Goal: Task Accomplishment & Management: Manage account settings

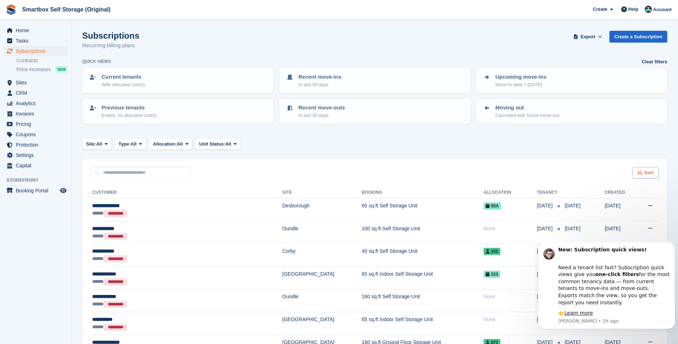
click at [641, 175] on div "Sort" at bounding box center [646, 173] width 26 height 12
click at [616, 217] on span "Move in date" at bounding box center [616, 217] width 29 height 6
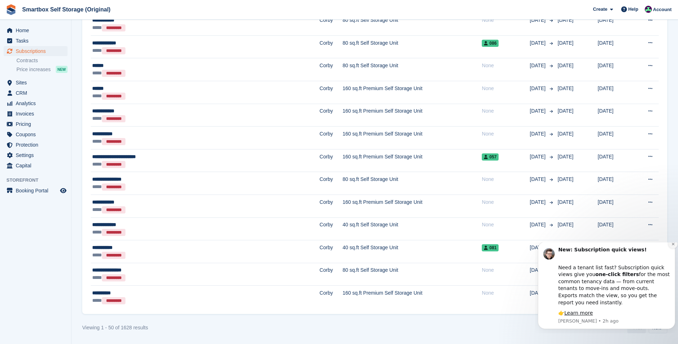
click at [672, 246] on icon "Dismiss notification" at bounding box center [673, 244] width 4 height 4
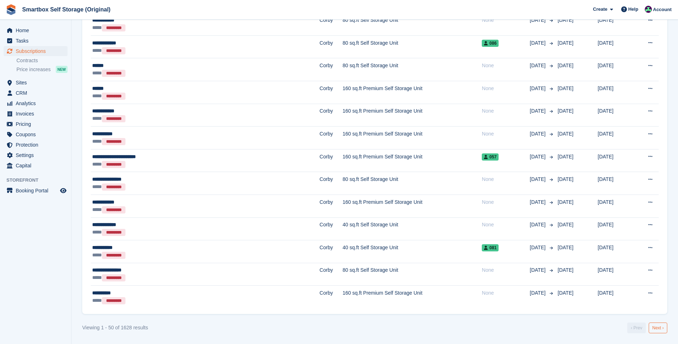
click at [655, 324] on link "Next ›" at bounding box center [658, 327] width 19 height 11
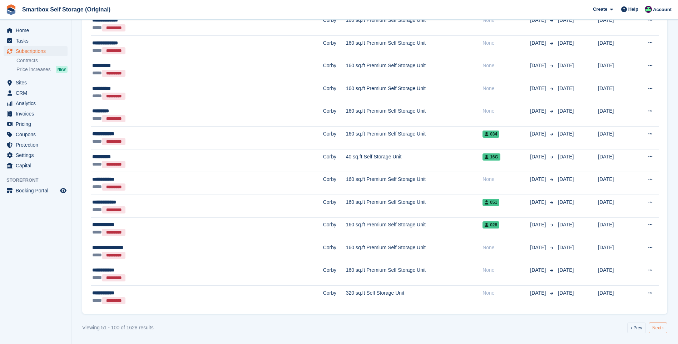
click at [655, 325] on link "Next ›" at bounding box center [658, 327] width 19 height 11
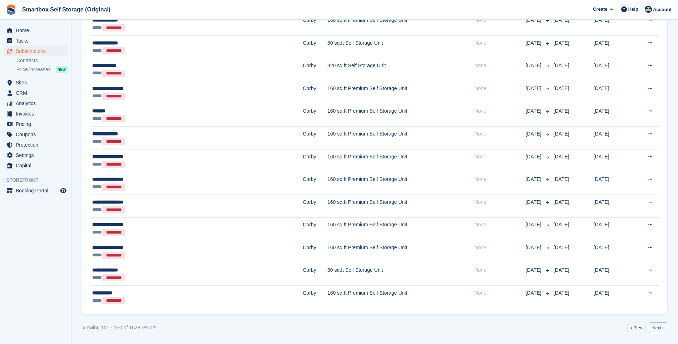
click at [655, 326] on link "Next ›" at bounding box center [658, 327] width 19 height 11
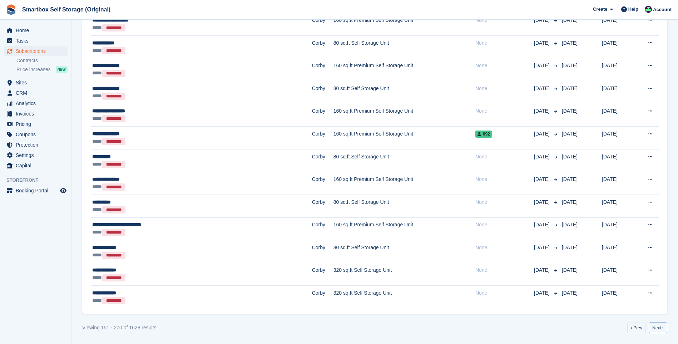
click at [655, 326] on link "Next ›" at bounding box center [658, 327] width 19 height 11
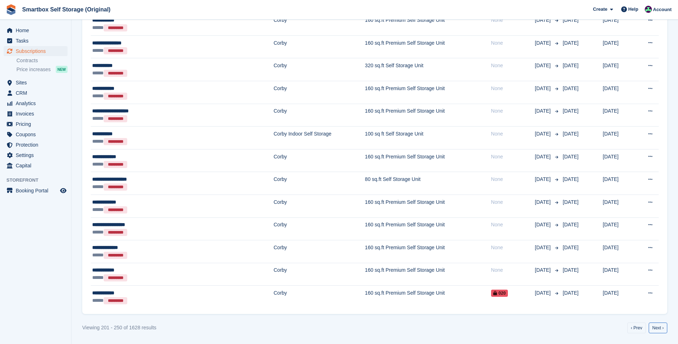
click at [655, 326] on link "Next ›" at bounding box center [658, 327] width 19 height 11
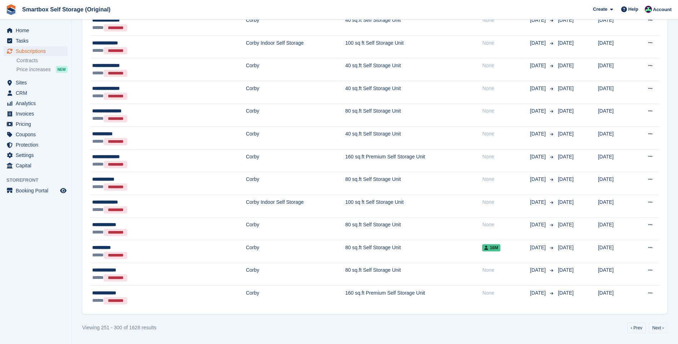
click at [655, 326] on link "Next ›" at bounding box center [658, 327] width 19 height 11
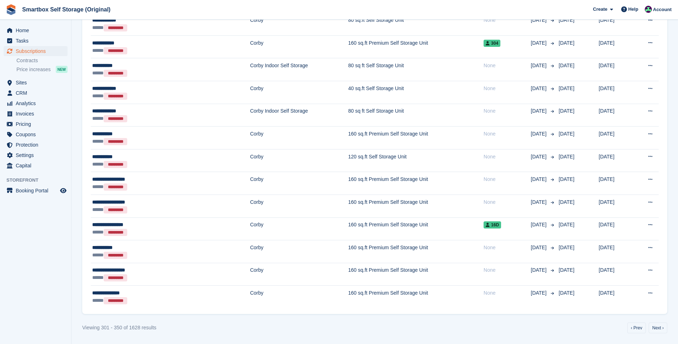
click at [655, 326] on link "Next ›" at bounding box center [658, 327] width 19 height 11
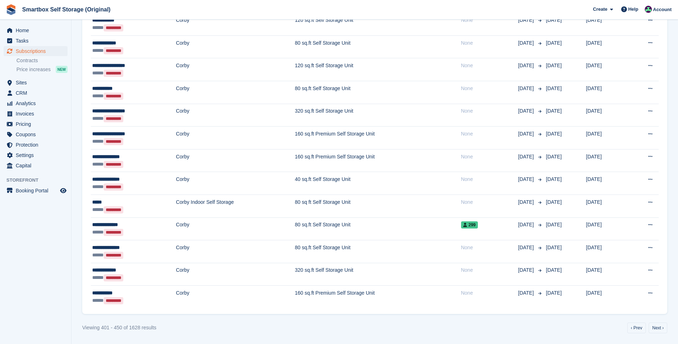
click at [655, 326] on link "Next ›" at bounding box center [658, 327] width 19 height 11
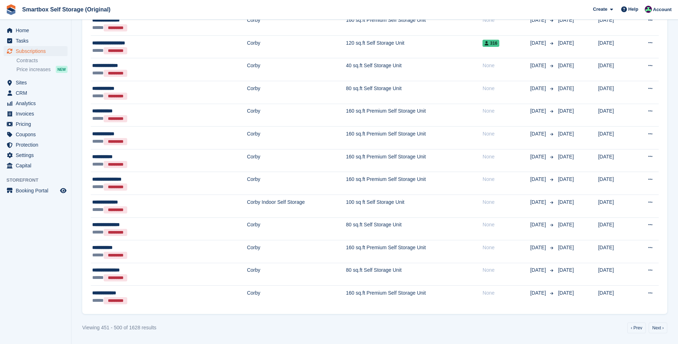
click at [655, 326] on link "Next ›" at bounding box center [658, 327] width 19 height 11
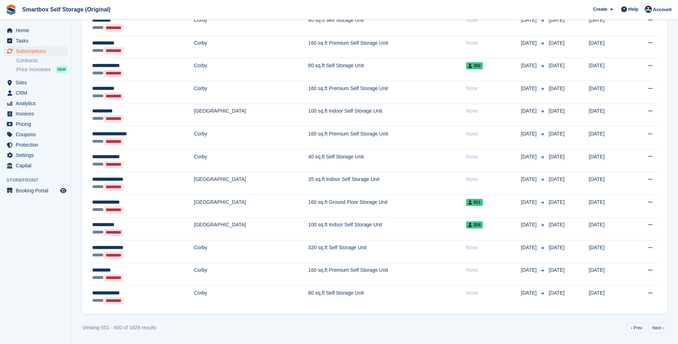
click at [655, 326] on link "Next ›" at bounding box center [658, 327] width 19 height 11
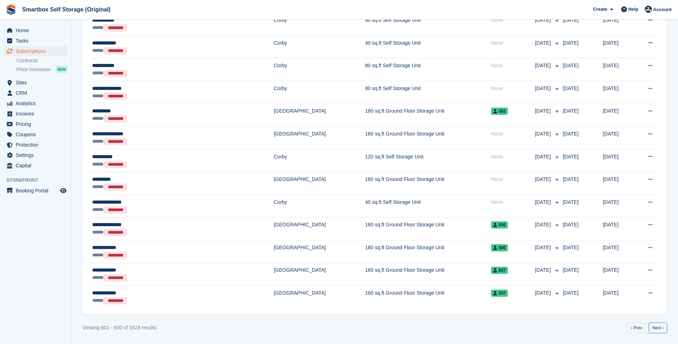
click at [655, 326] on link "Next ›" at bounding box center [658, 327] width 19 height 11
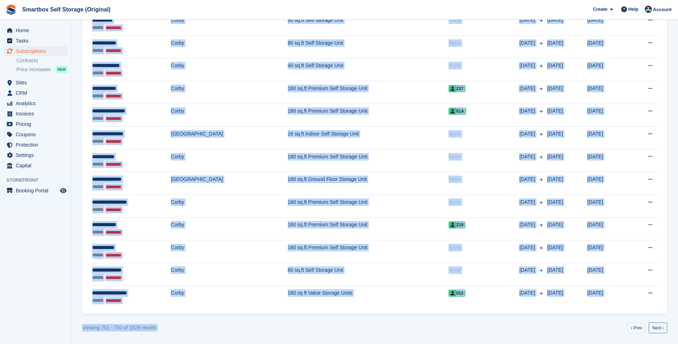
click at [655, 326] on link "Next ›" at bounding box center [658, 327] width 19 height 11
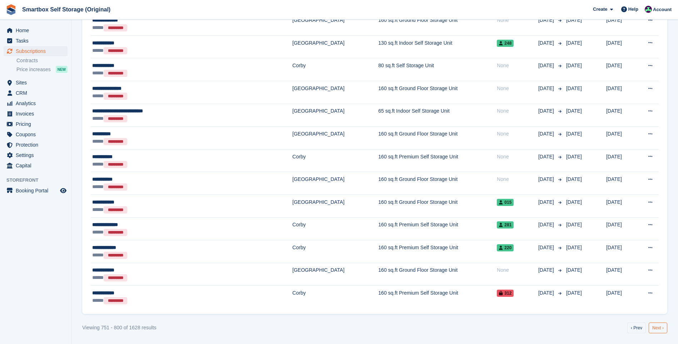
click at [661, 328] on link "Next ›" at bounding box center [658, 327] width 19 height 11
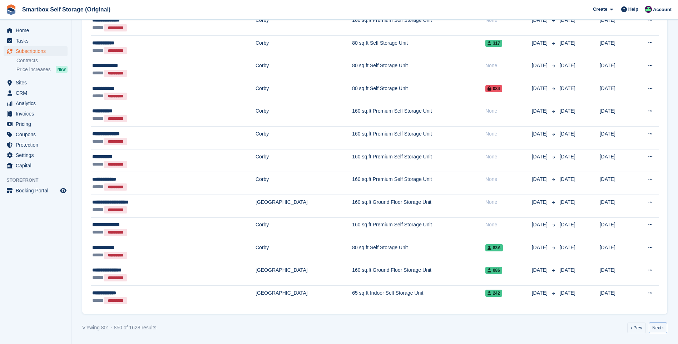
click at [661, 328] on link "Next ›" at bounding box center [658, 327] width 19 height 11
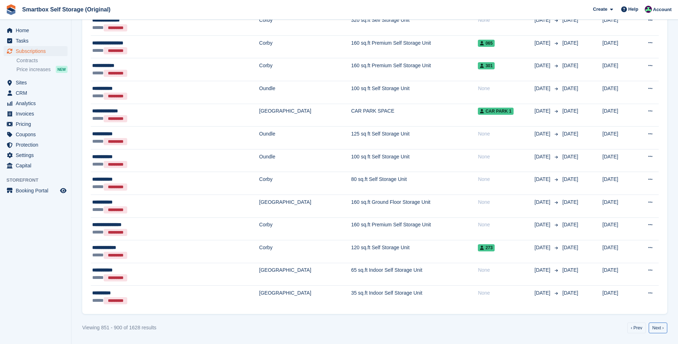
click at [661, 328] on link "Next ›" at bounding box center [658, 327] width 19 height 11
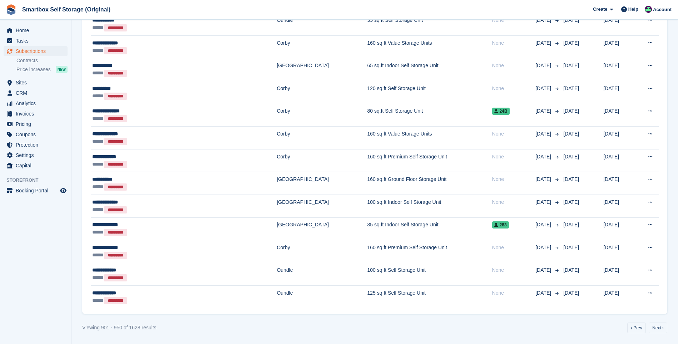
click at [661, 328] on link "Next ›" at bounding box center [658, 327] width 19 height 11
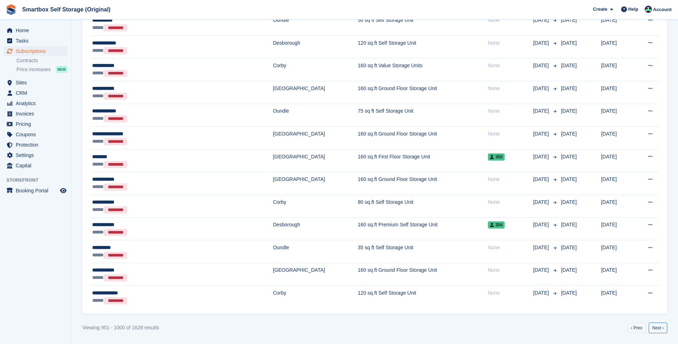
click at [661, 328] on link "Next ›" at bounding box center [658, 327] width 19 height 11
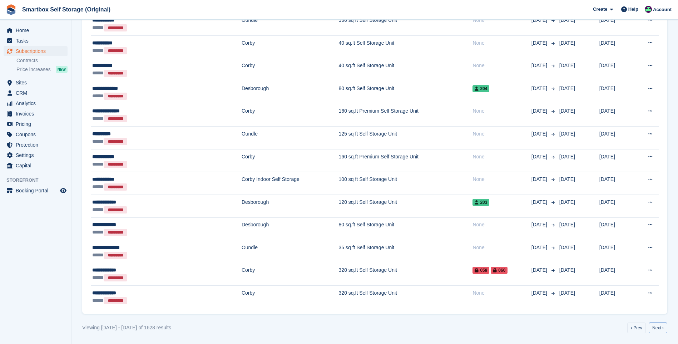
click at [661, 328] on link "Next ›" at bounding box center [658, 327] width 19 height 11
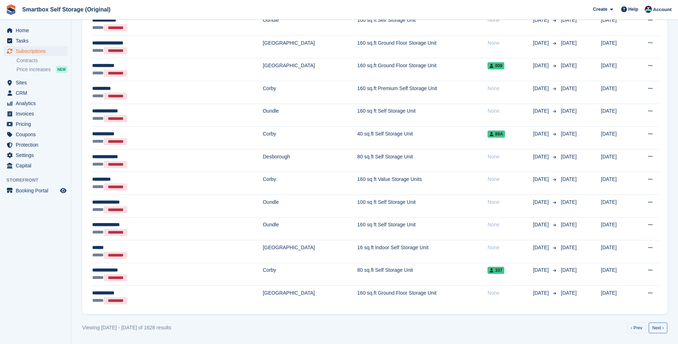
click at [661, 328] on link "Next ›" at bounding box center [658, 327] width 19 height 11
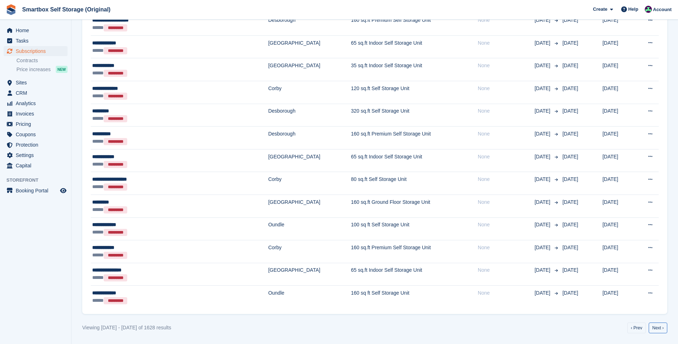
click at [661, 328] on link "Next ›" at bounding box center [658, 327] width 19 height 11
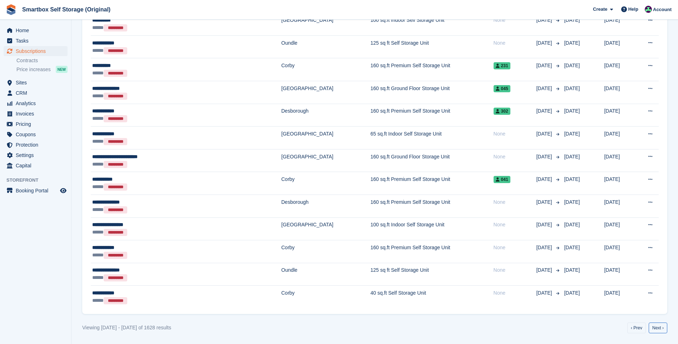
click at [661, 328] on link "Next ›" at bounding box center [658, 327] width 19 height 11
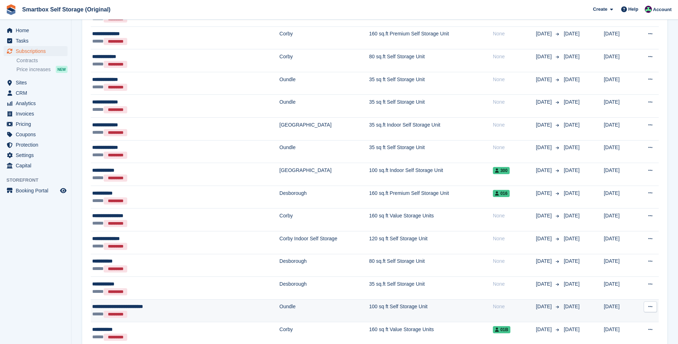
scroll to position [1027, 0]
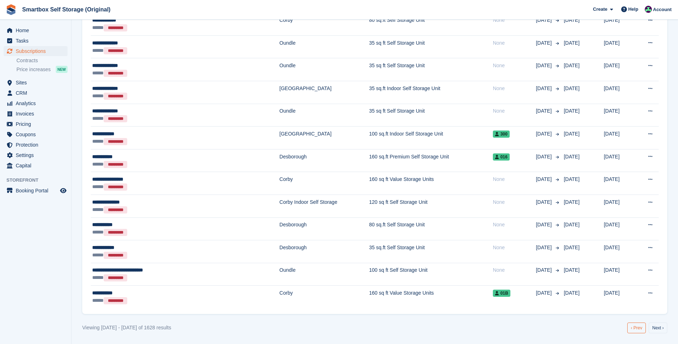
click at [635, 325] on link "‹ Prev" at bounding box center [636, 327] width 19 height 11
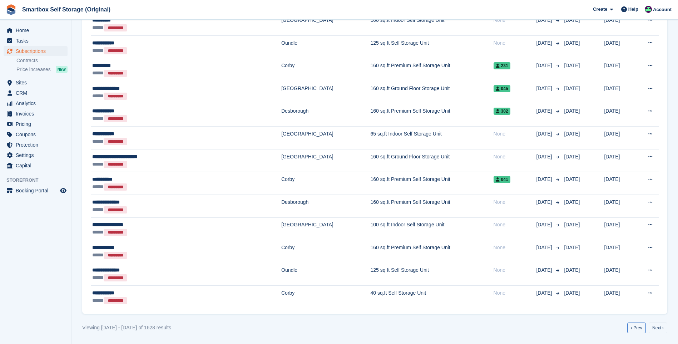
click at [635, 325] on link "‹ Prev" at bounding box center [636, 327] width 19 height 11
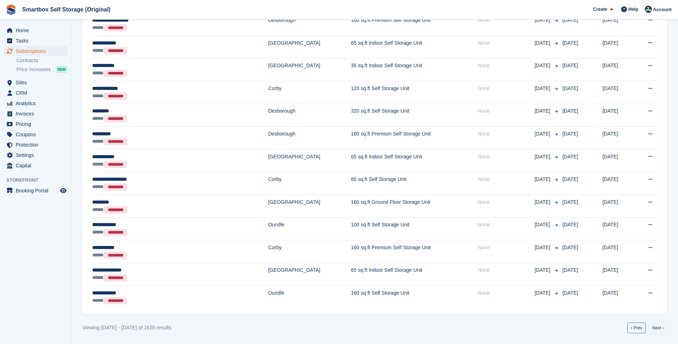
click at [635, 325] on link "‹ Prev" at bounding box center [636, 327] width 19 height 11
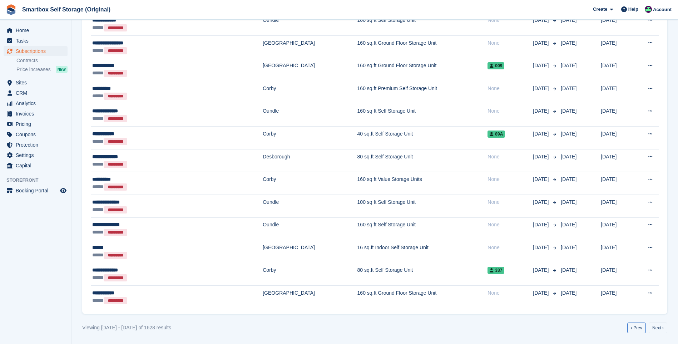
click at [635, 325] on link "‹ Prev" at bounding box center [636, 327] width 19 height 11
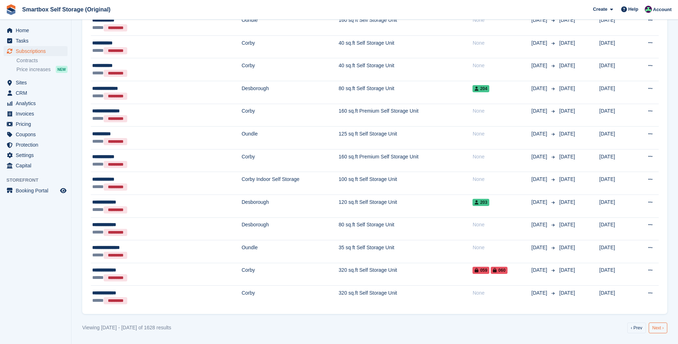
click at [653, 327] on link "Next ›" at bounding box center [658, 327] width 19 height 11
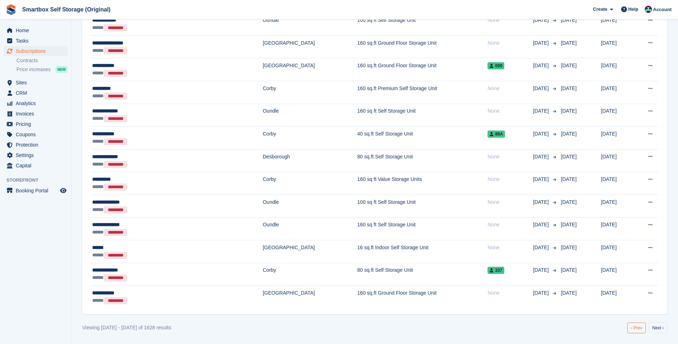
click at [640, 325] on link "‹ Prev" at bounding box center [636, 327] width 19 height 11
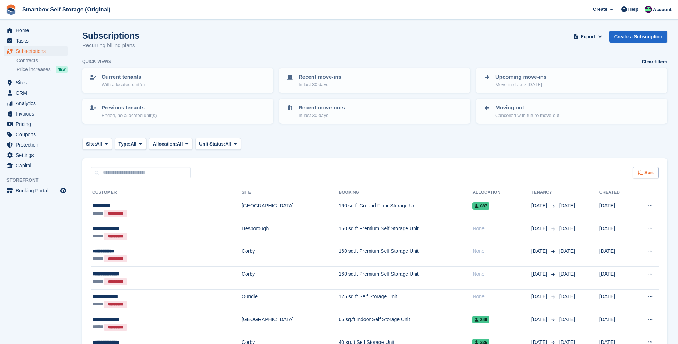
click at [641, 176] on div "Sort" at bounding box center [646, 173] width 26 height 12
click at [626, 225] on span "Move out date" at bounding box center [618, 226] width 32 height 6
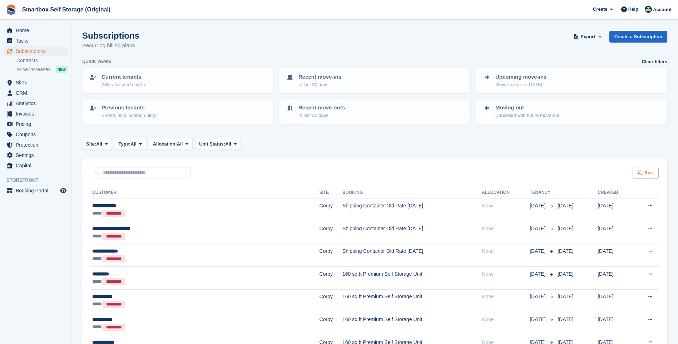
click at [651, 173] on span "Sort" at bounding box center [649, 172] width 9 height 7
click at [627, 257] on span "Move out (newest first)" at bounding box center [625, 256] width 54 height 6
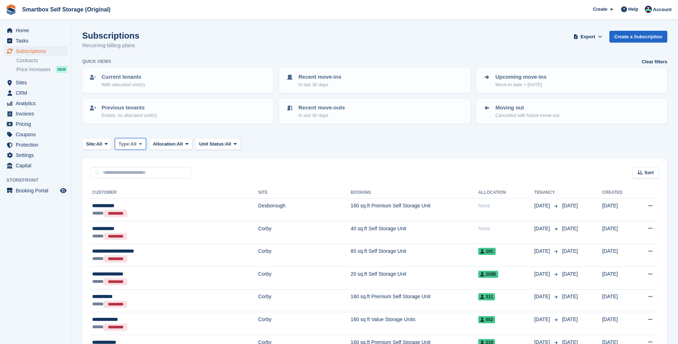
click at [122, 142] on span "Type:" at bounding box center [125, 143] width 12 height 7
click at [99, 142] on span "All" at bounding box center [99, 143] width 6 height 7
click at [115, 203] on link "Desborough" at bounding box center [120, 199] width 70 height 13
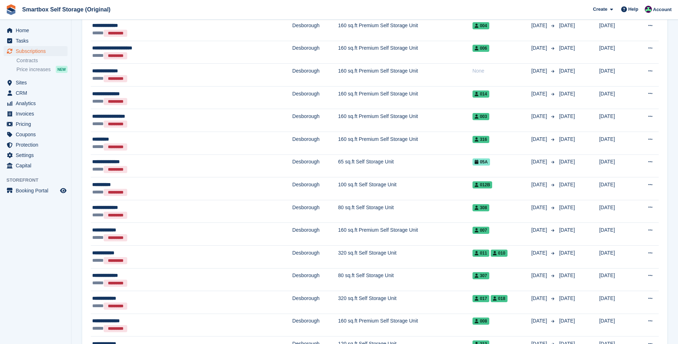
scroll to position [1027, 0]
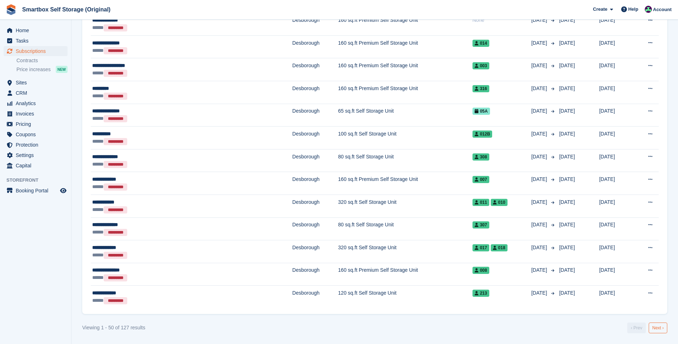
click at [660, 331] on link "Next ›" at bounding box center [658, 327] width 19 height 11
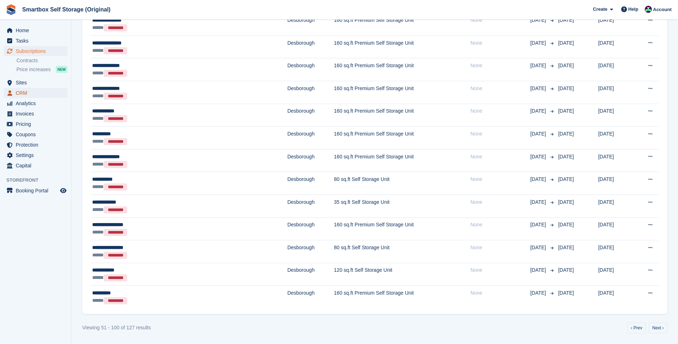
drag, startPoint x: 23, startPoint y: 88, endPoint x: 35, endPoint y: 89, distance: 12.9
click at [23, 88] on span "CRM" at bounding box center [37, 93] width 43 height 10
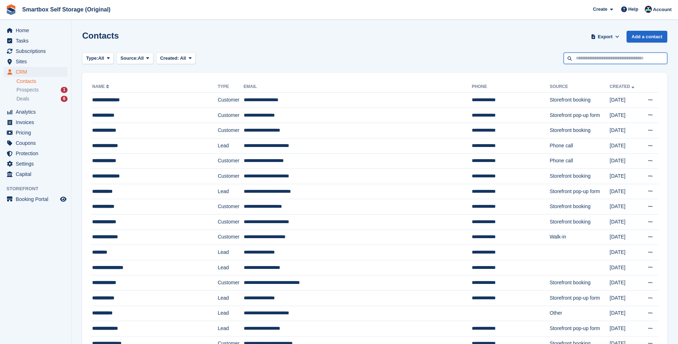
click at [597, 54] on input "text" at bounding box center [616, 59] width 104 height 12
type input "**********"
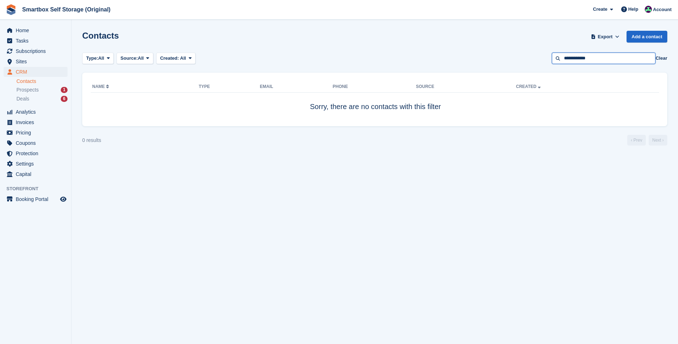
click at [579, 60] on input "**********" at bounding box center [604, 59] width 104 height 12
type input "**********"
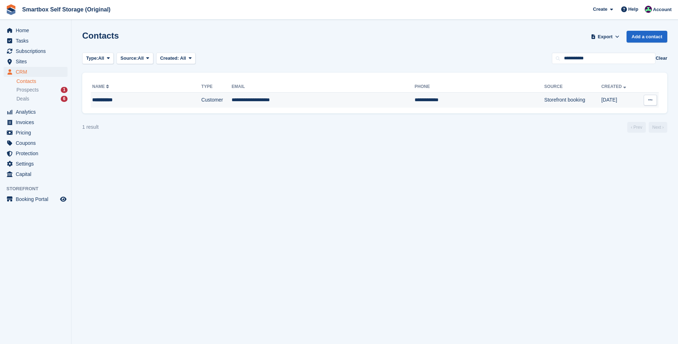
click at [415, 103] on td "**********" at bounding box center [480, 100] width 130 height 15
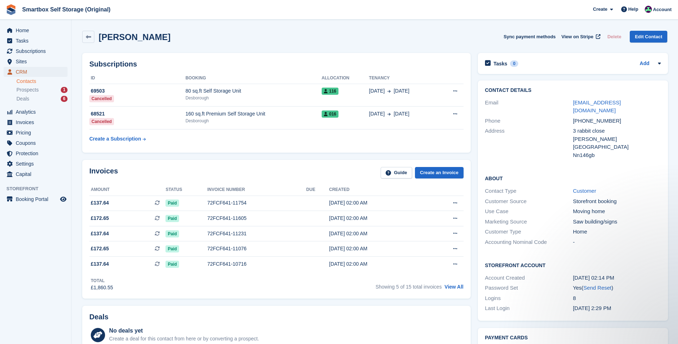
click at [31, 70] on span "CRM" at bounding box center [37, 72] width 43 height 10
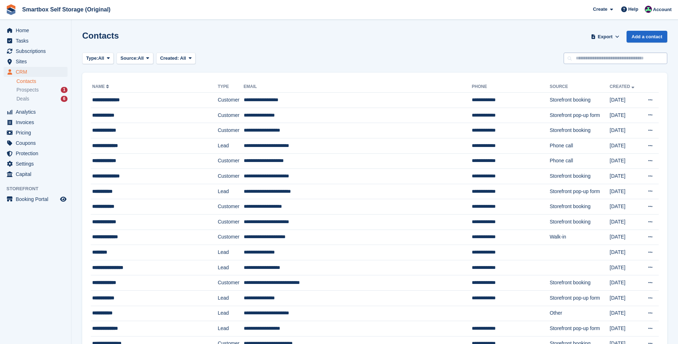
drag, startPoint x: 631, startPoint y: 67, endPoint x: 637, endPoint y: 59, distance: 10.0
click at [637, 59] on input "text" at bounding box center [616, 59] width 104 height 12
type input "*******"
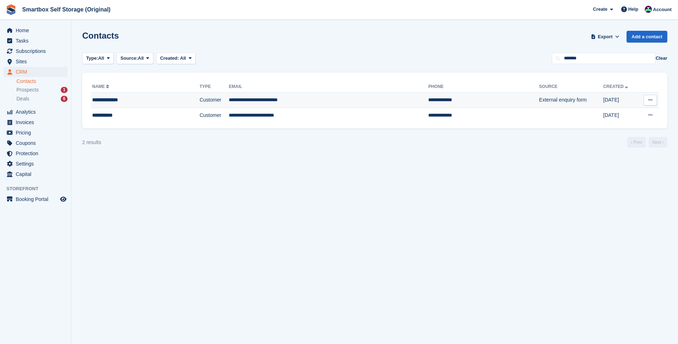
click at [259, 103] on td "**********" at bounding box center [328, 100] width 199 height 15
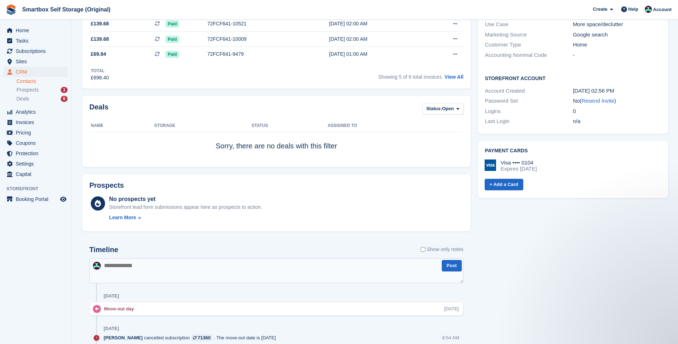
scroll to position [80, 0]
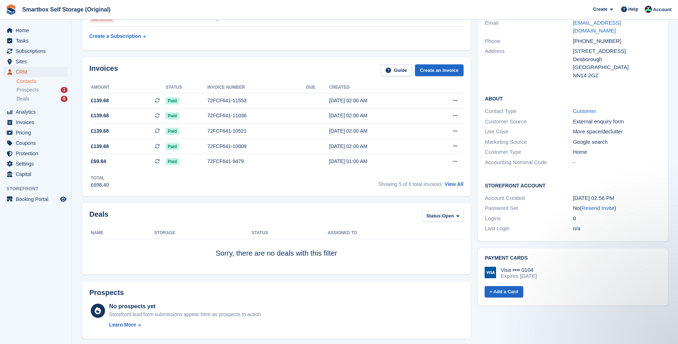
click at [38, 70] on span "CRM" at bounding box center [37, 72] width 43 height 10
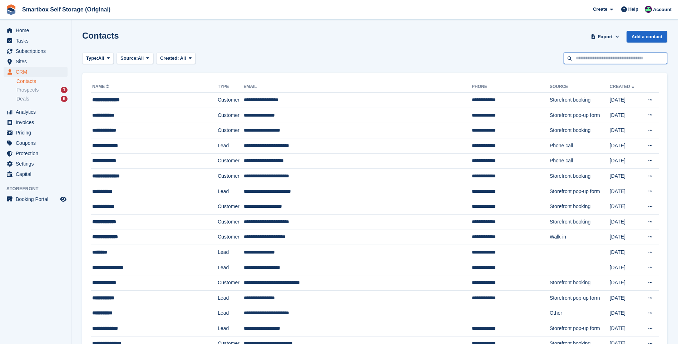
click at [626, 56] on input "text" at bounding box center [616, 59] width 104 height 12
type input "********"
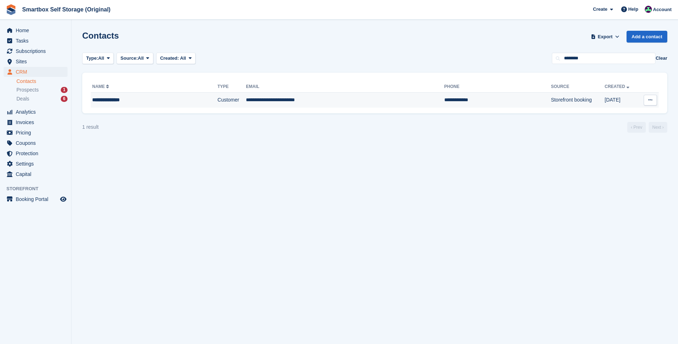
click at [346, 100] on td "**********" at bounding box center [345, 100] width 198 height 15
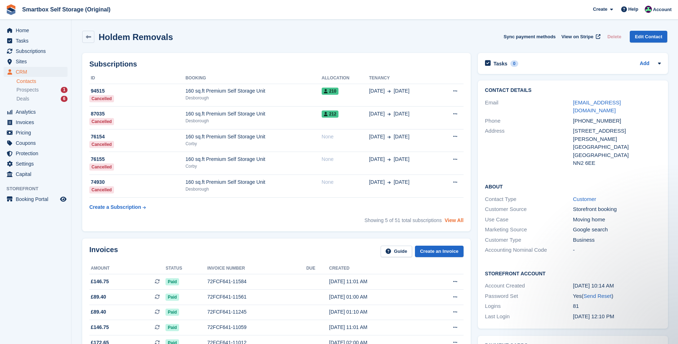
click at [461, 223] on link "View All" at bounding box center [454, 220] width 19 height 6
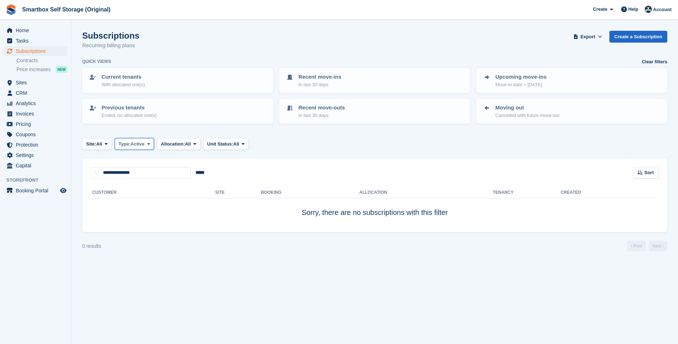
click at [138, 145] on span "Active" at bounding box center [137, 143] width 14 height 7
click at [147, 161] on link "All" at bounding box center [149, 160] width 62 height 13
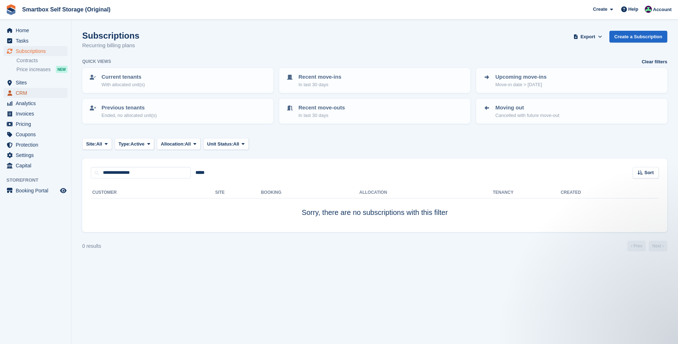
click at [18, 89] on span "CRM" at bounding box center [37, 93] width 43 height 10
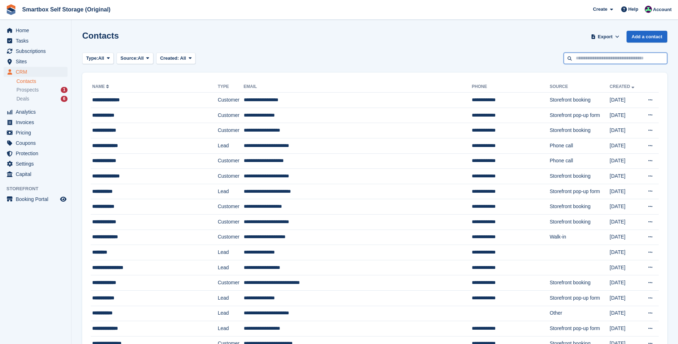
click at [589, 60] on input "text" at bounding box center [616, 59] width 104 height 12
type input "*********"
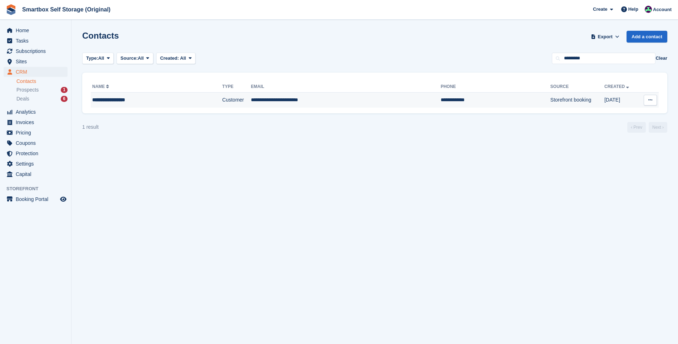
click at [302, 102] on td "**********" at bounding box center [346, 100] width 190 height 15
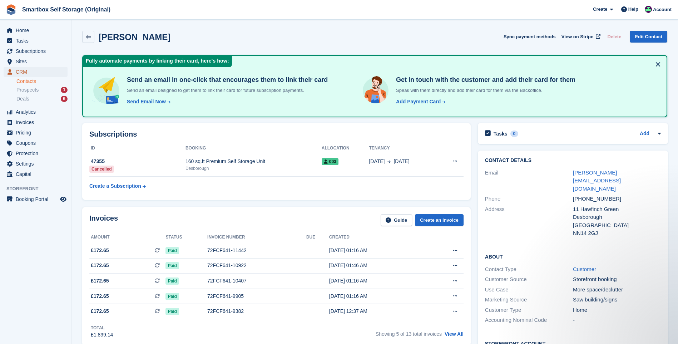
click at [20, 73] on span "CRM" at bounding box center [37, 72] width 43 height 10
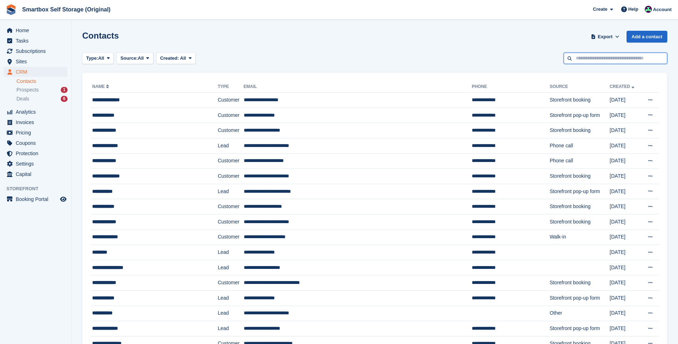
click at [648, 61] on input "text" at bounding box center [616, 59] width 104 height 12
type input "*******"
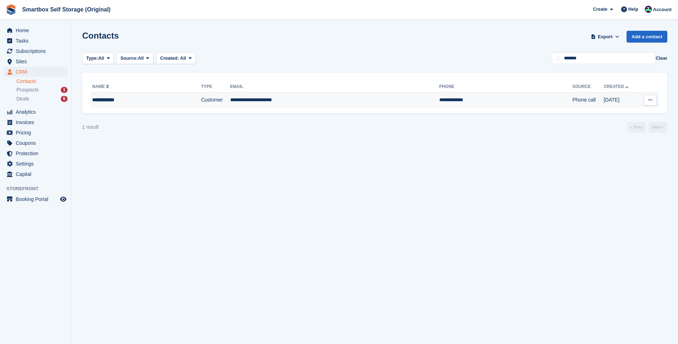
click at [331, 98] on td "**********" at bounding box center [334, 100] width 209 height 15
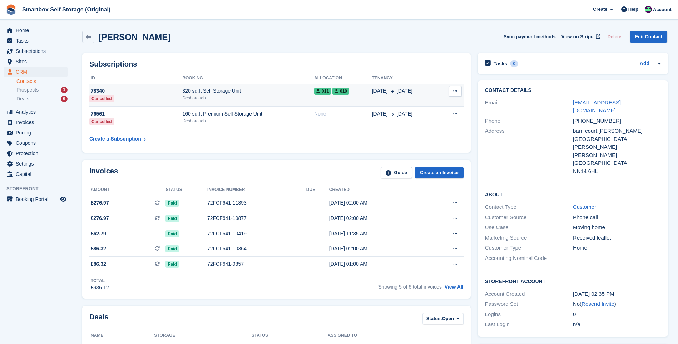
click at [281, 94] on div "320 sq.ft Self Storage Unit" at bounding box center [248, 91] width 132 height 8
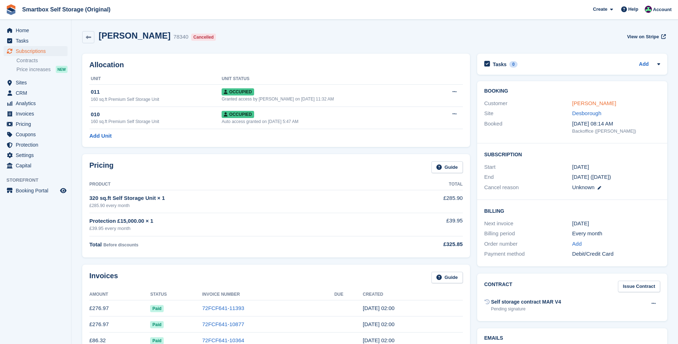
click at [592, 103] on link "Nikki Stroud" at bounding box center [594, 103] width 44 height 6
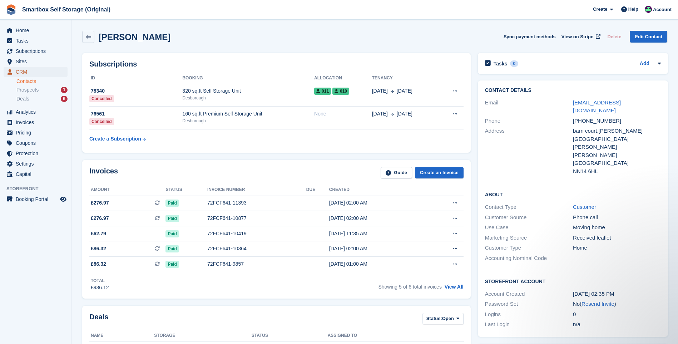
click at [19, 70] on span "CRM" at bounding box center [37, 72] width 43 height 10
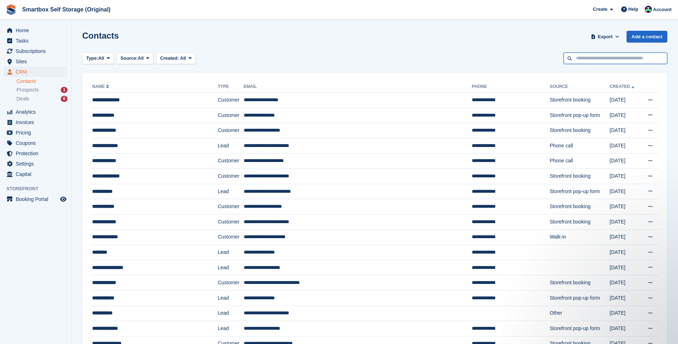
click at [588, 54] on input "text" at bounding box center [616, 59] width 104 height 12
type input "********"
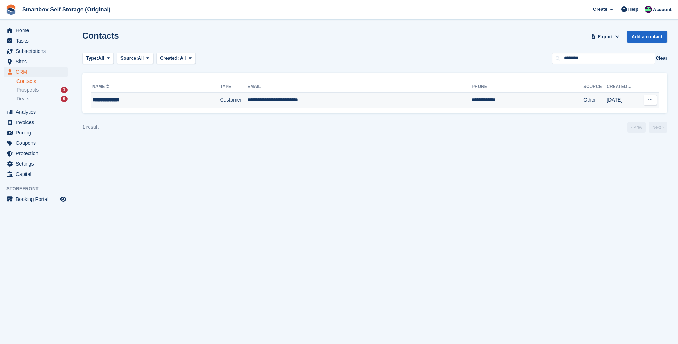
click at [220, 104] on td "Customer" at bounding box center [234, 100] width 28 height 15
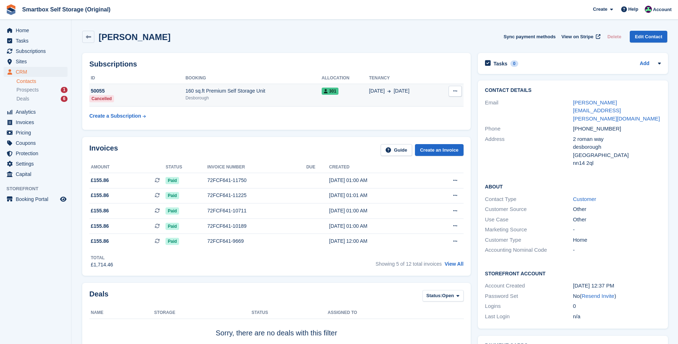
click at [281, 99] on div "Desborough" at bounding box center [254, 98] width 136 height 6
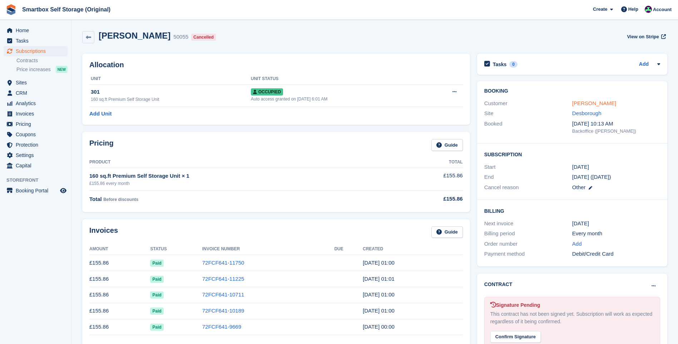
click at [582, 106] on link "Brenda Steadman" at bounding box center [594, 103] width 44 height 6
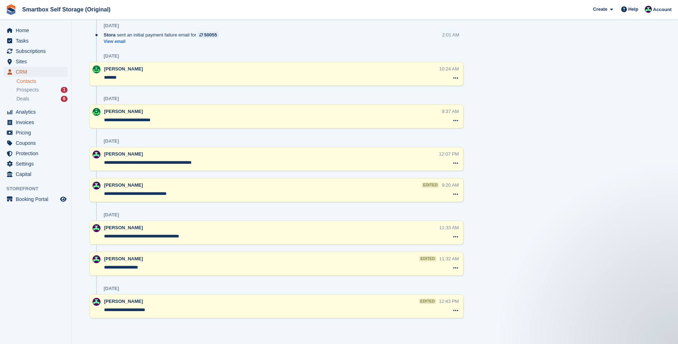
click at [33, 73] on span "CRM" at bounding box center [37, 72] width 43 height 10
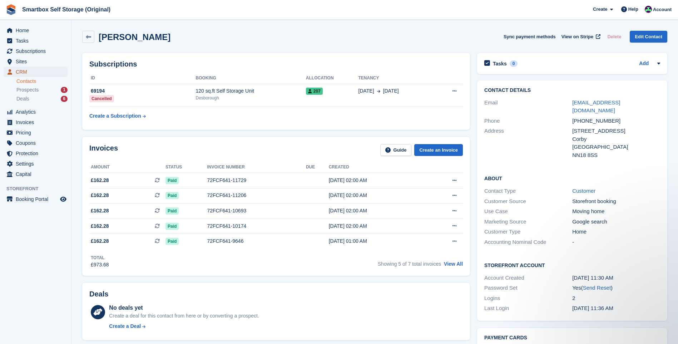
drag, startPoint x: 53, startPoint y: 71, endPoint x: 87, endPoint y: 71, distance: 33.6
click at [53, 71] on span "CRM" at bounding box center [37, 72] width 43 height 10
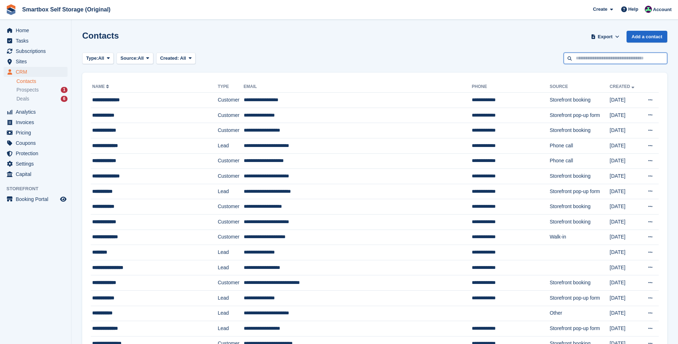
click at [600, 56] on input "text" at bounding box center [616, 59] width 104 height 12
type input "******"
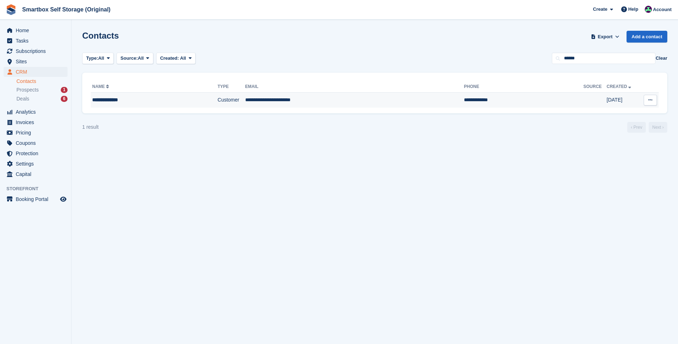
click at [464, 95] on td "**********" at bounding box center [523, 100] width 119 height 15
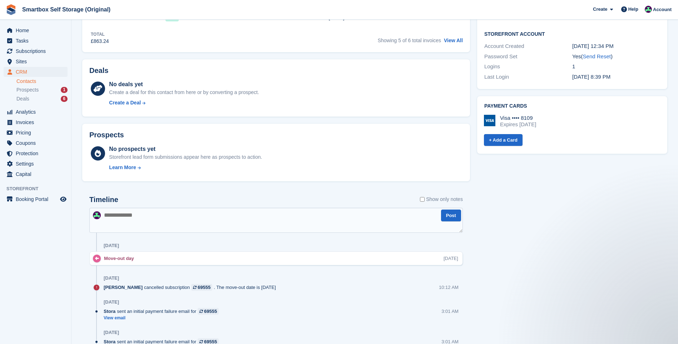
scroll to position [45, 0]
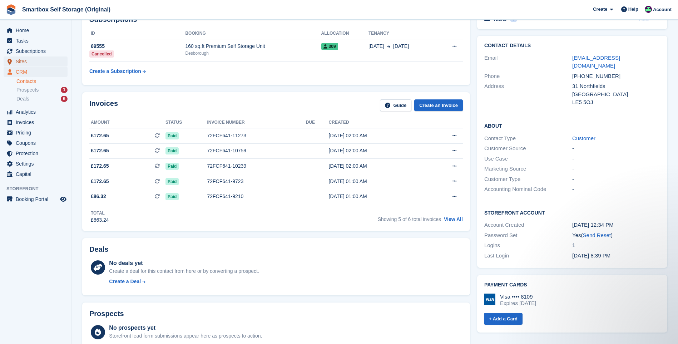
drag, startPoint x: 31, startPoint y: 63, endPoint x: 47, endPoint y: 62, distance: 16.4
click at [31, 63] on span "Sites" at bounding box center [37, 61] width 43 height 10
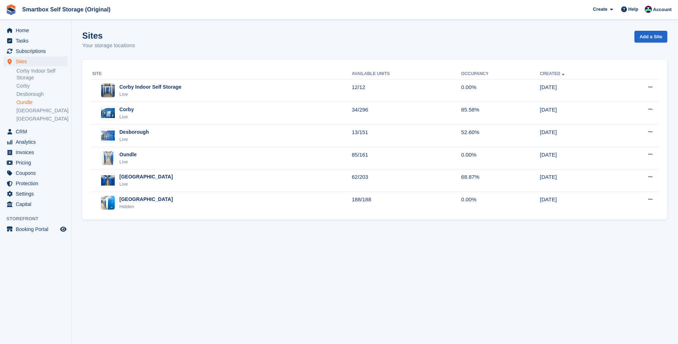
click at [30, 101] on link "Oundle" at bounding box center [41, 102] width 51 height 7
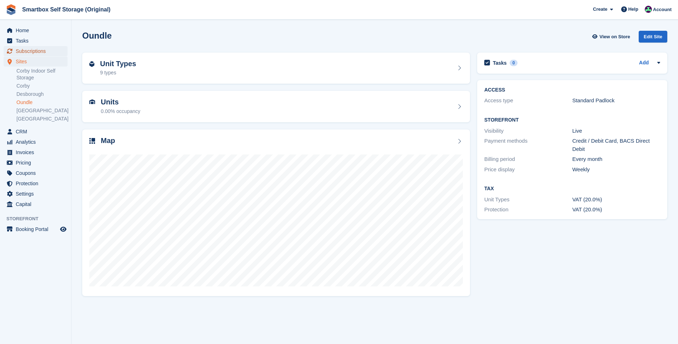
click at [35, 49] on span "Subscriptions" at bounding box center [37, 51] width 43 height 10
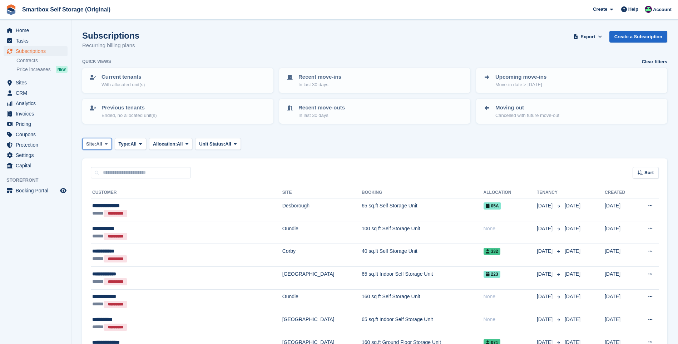
click at [99, 142] on span "All" at bounding box center [99, 143] width 6 height 7
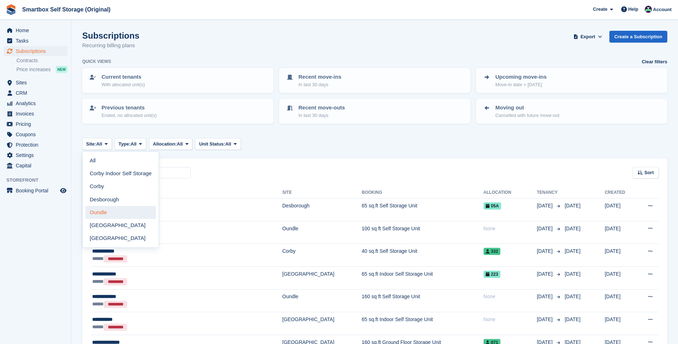
click at [111, 212] on link "Oundle" at bounding box center [120, 212] width 70 height 13
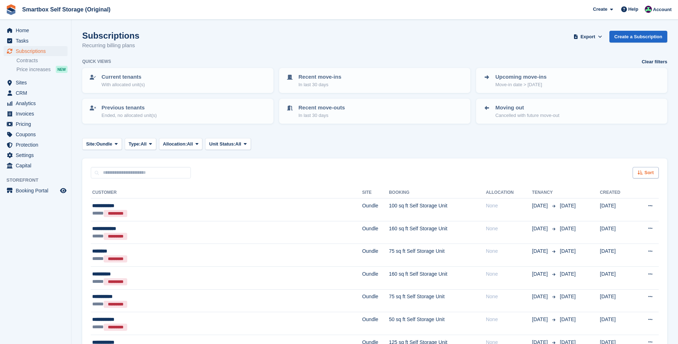
click at [649, 170] on span "Sort" at bounding box center [649, 172] width 9 height 7
click at [618, 226] on span "Move out date" at bounding box center [618, 226] width 32 height 6
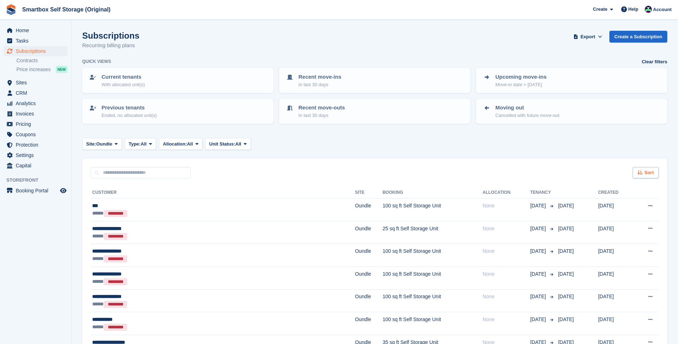
click at [649, 169] on span "Sort" at bounding box center [649, 172] width 9 height 7
click at [621, 258] on span "Move out (newest first)" at bounding box center [625, 256] width 54 height 6
click at [147, 138] on button "Type: All" at bounding box center [140, 144] width 31 height 12
click at [111, 145] on span "Oundle" at bounding box center [104, 143] width 16 height 7
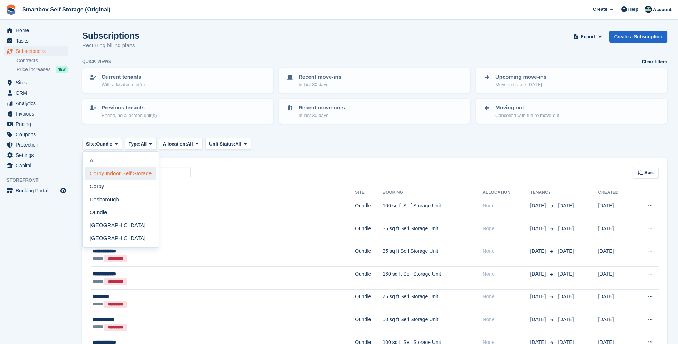
click at [120, 172] on link "Corby Indoor Self Storage" at bounding box center [120, 173] width 70 height 13
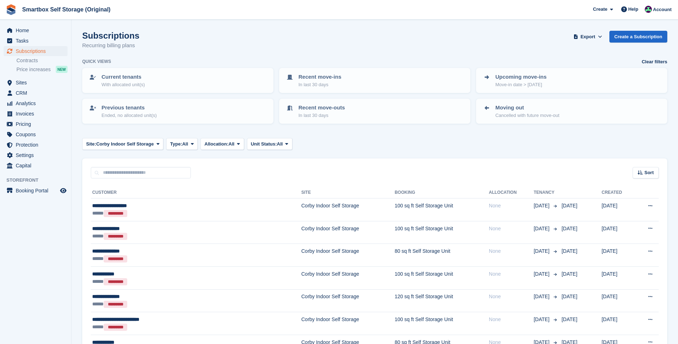
scroll to position [36, 0]
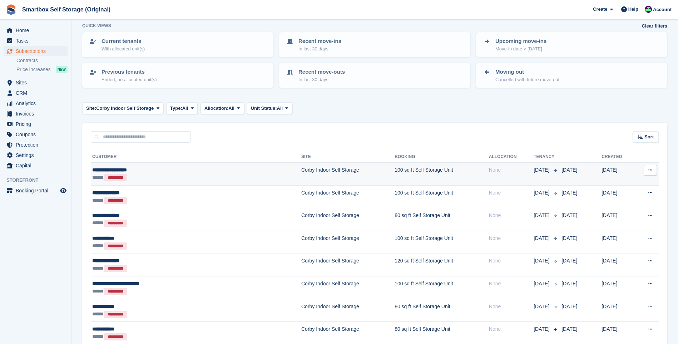
click at [304, 168] on td "Corby Indoor Self Storage" at bounding box center [347, 174] width 93 height 23
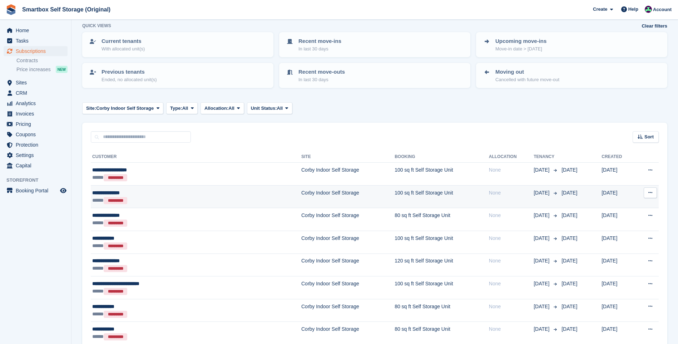
click at [203, 192] on div "**********" at bounding box center [156, 193] width 129 height 8
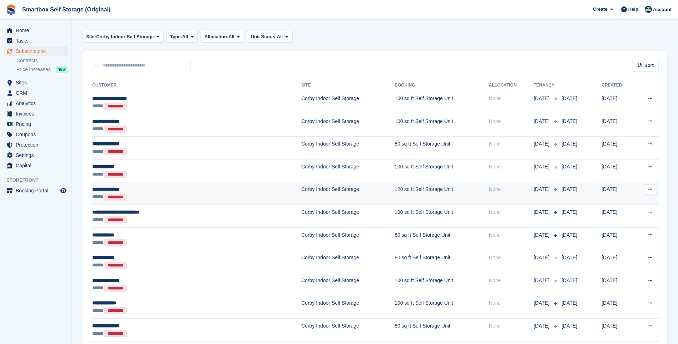
scroll to position [143, 0]
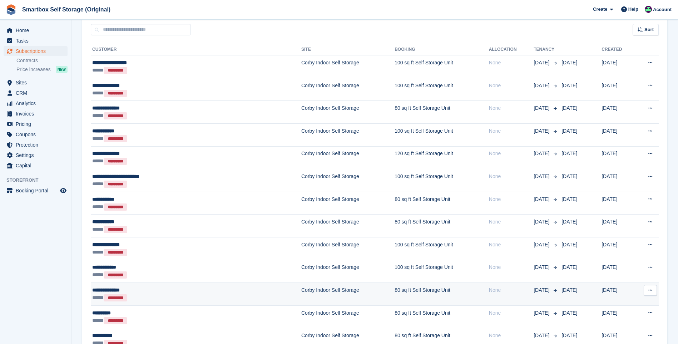
click at [151, 295] on div "***** *********" at bounding box center [156, 298] width 129 height 8
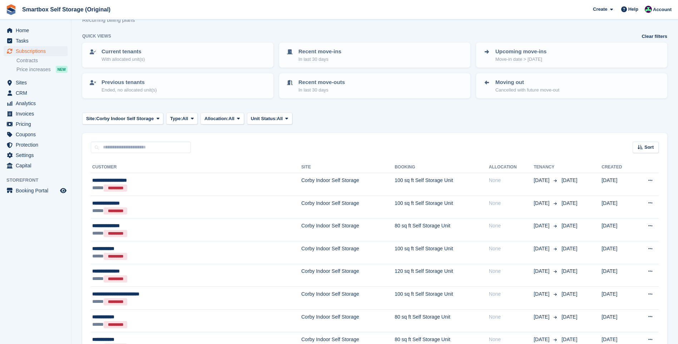
scroll to position [71, 0]
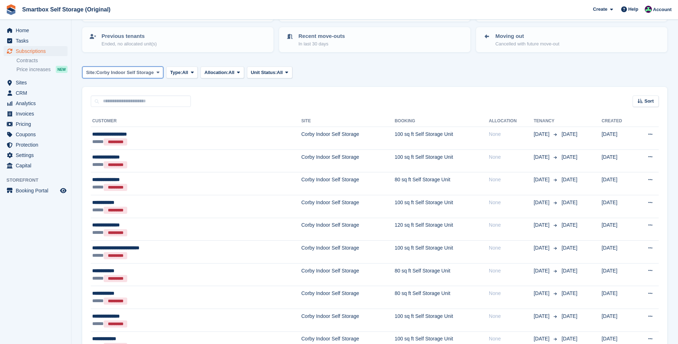
drag, startPoint x: 91, startPoint y: 70, endPoint x: 94, endPoint y: 73, distance: 3.9
click at [91, 70] on span "Site:" at bounding box center [91, 72] width 10 height 7
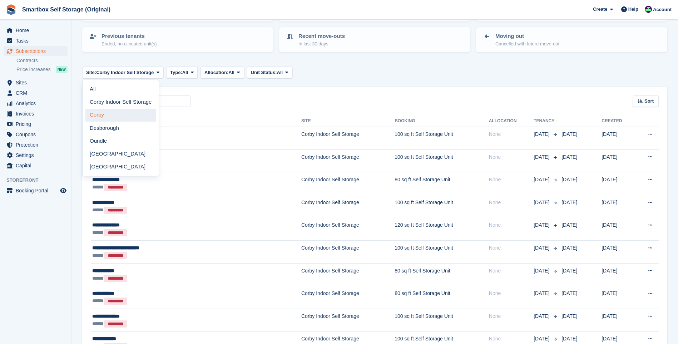
click at [103, 112] on link "Corby" at bounding box center [120, 115] width 70 height 13
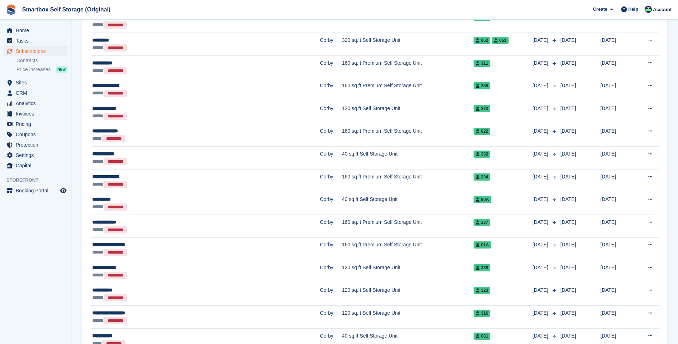
scroll to position [357, 0]
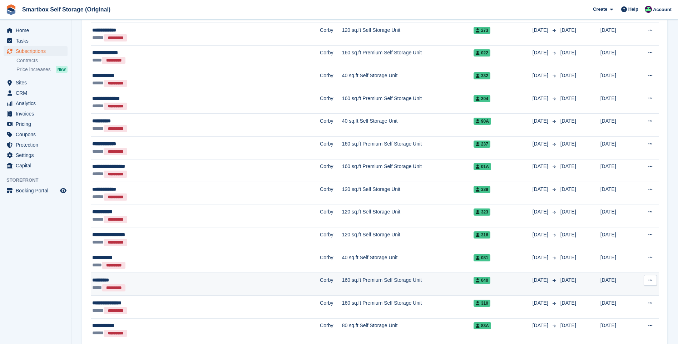
click at [342, 273] on td "160 sq.ft Premium Self Storage Unit" at bounding box center [408, 284] width 132 height 23
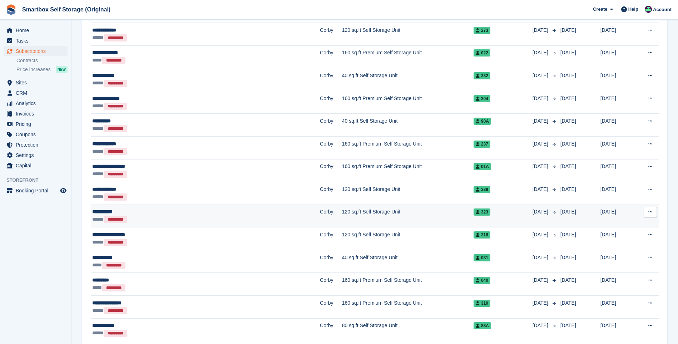
scroll to position [429, 0]
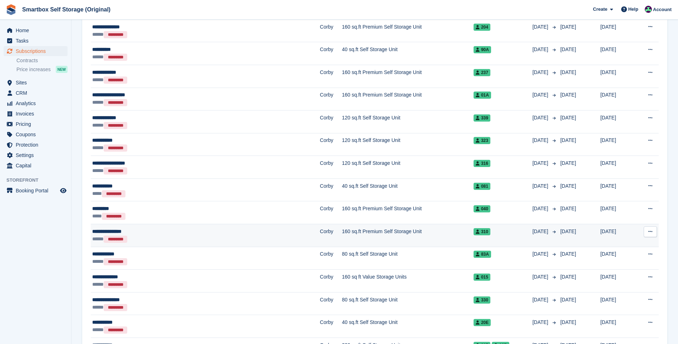
click at [320, 236] on td "Corby" at bounding box center [331, 235] width 22 height 23
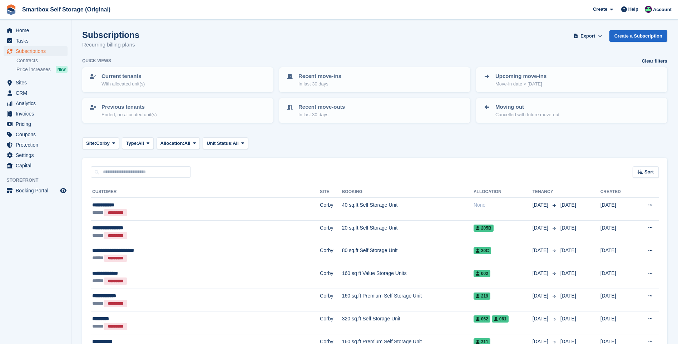
scroll to position [0, 0]
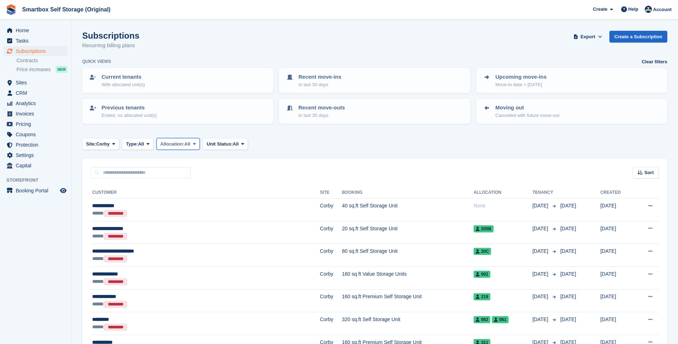
click at [184, 142] on span "Allocation:" at bounding box center [173, 143] width 24 height 7
click at [191, 170] on link "Allocated" at bounding box center [191, 173] width 62 height 13
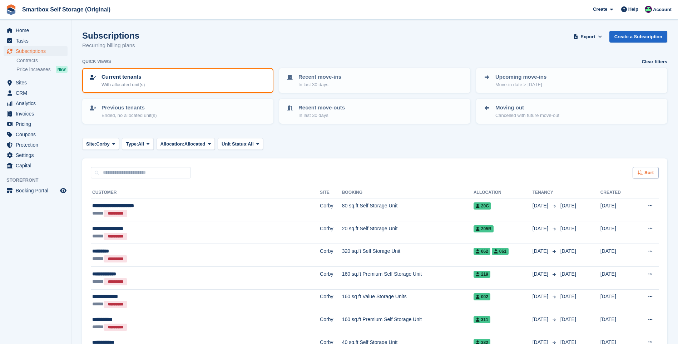
click at [650, 173] on span "Sort" at bounding box center [649, 172] width 9 height 7
click at [620, 217] on span "Move in date" at bounding box center [614, 217] width 29 height 6
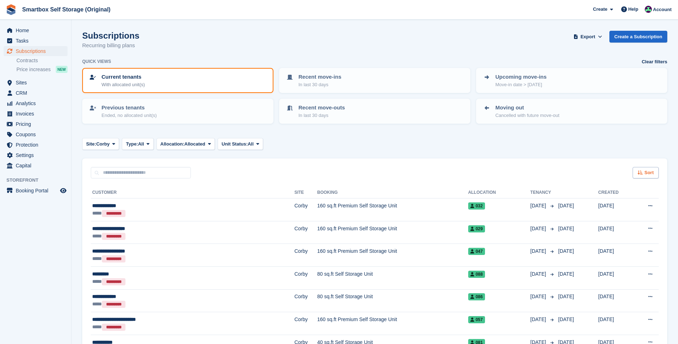
click at [653, 178] on div "Sort" at bounding box center [646, 173] width 26 height 12
click at [562, 170] on div "Sort Sort by Customer name Date created Move in date Move out date Move in (old…" at bounding box center [374, 168] width 585 height 20
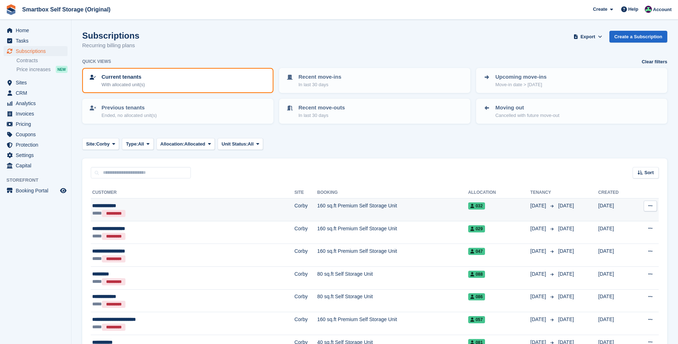
click at [197, 202] on div "**********" at bounding box center [151, 206] width 118 height 8
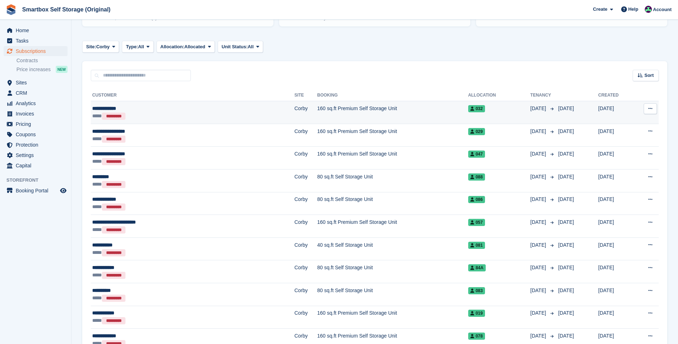
scroll to position [107, 0]
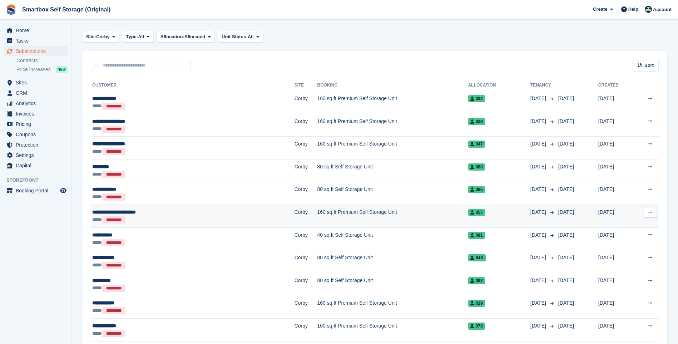
click at [317, 223] on td "160 sq.ft Premium Self Storage Unit" at bounding box center [392, 216] width 151 height 23
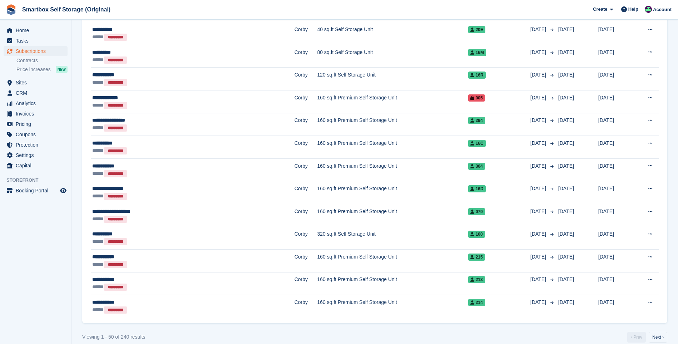
scroll to position [1027, 0]
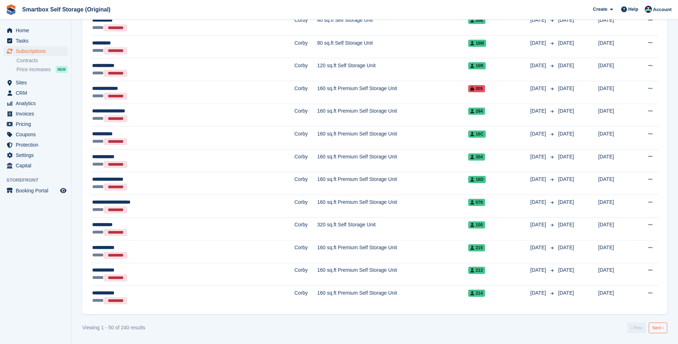
click at [655, 323] on link "Next ›" at bounding box center [658, 327] width 19 height 11
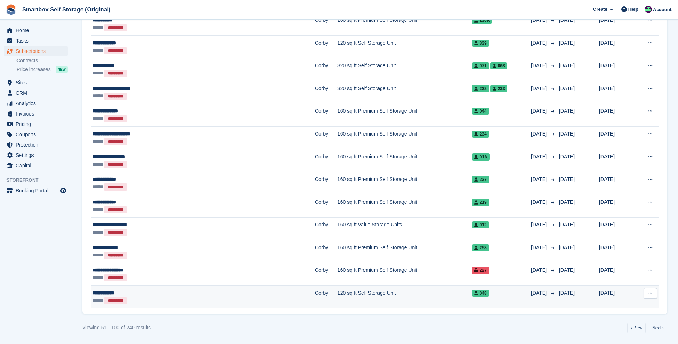
click at [337, 297] on td "120 sq.ft Self Storage Unit" at bounding box center [404, 297] width 135 height 23
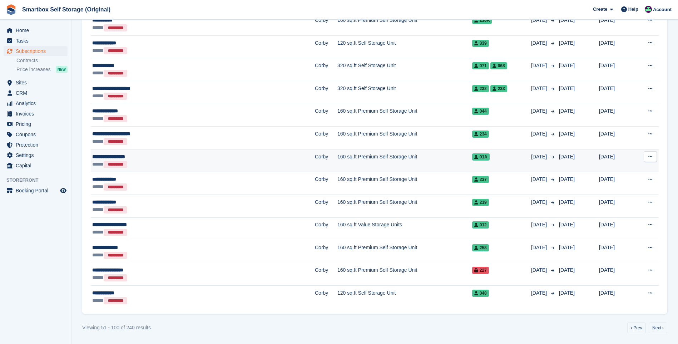
click at [186, 162] on div "***** *********" at bounding box center [158, 165] width 132 height 8
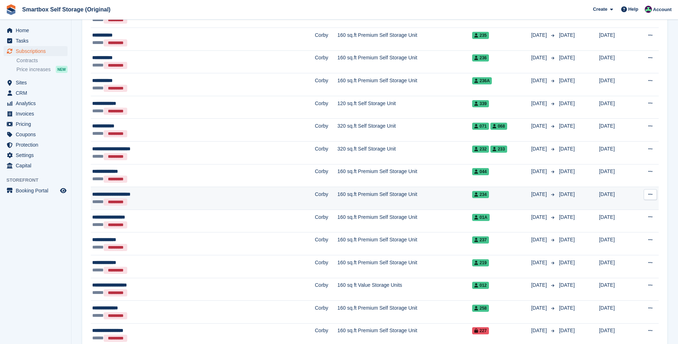
scroll to position [955, 0]
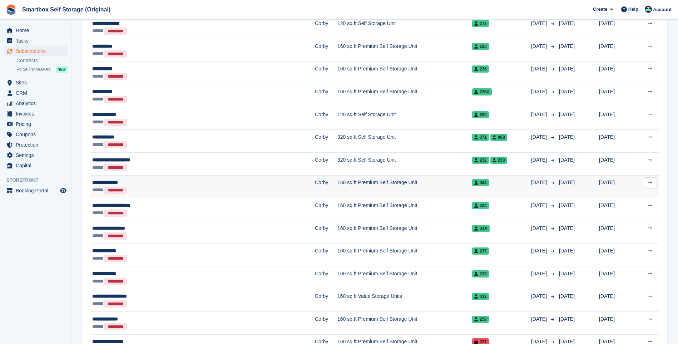
click at [189, 182] on div "**********" at bounding box center [158, 183] width 132 height 8
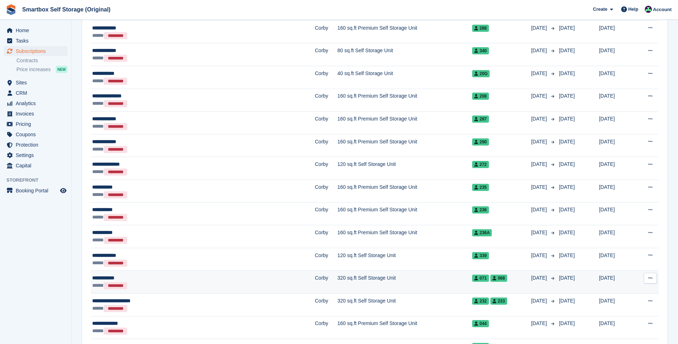
scroll to position [812, 0]
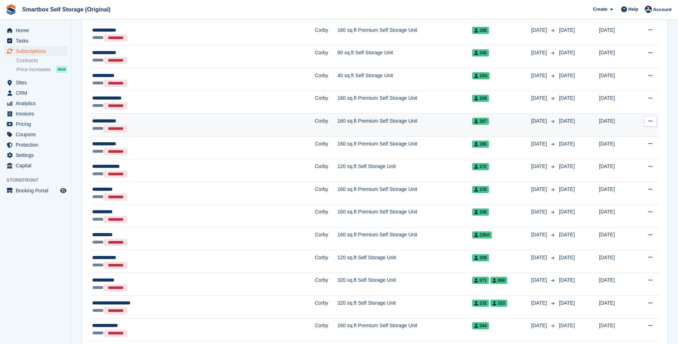
click at [171, 127] on div "***** *********" at bounding box center [158, 129] width 132 height 8
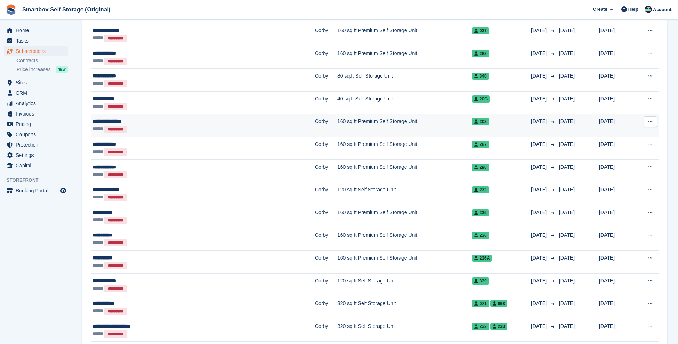
scroll to position [776, 0]
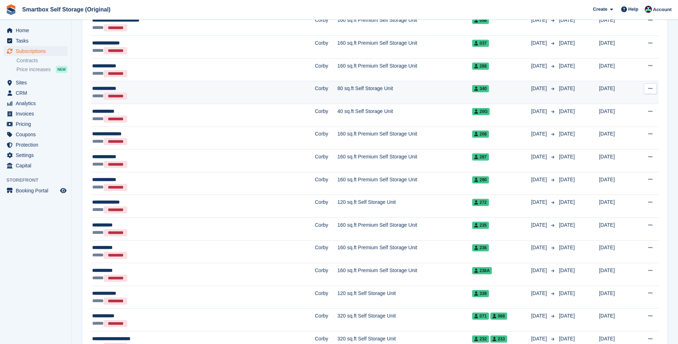
click at [198, 100] on div "***** *********" at bounding box center [158, 96] width 132 height 8
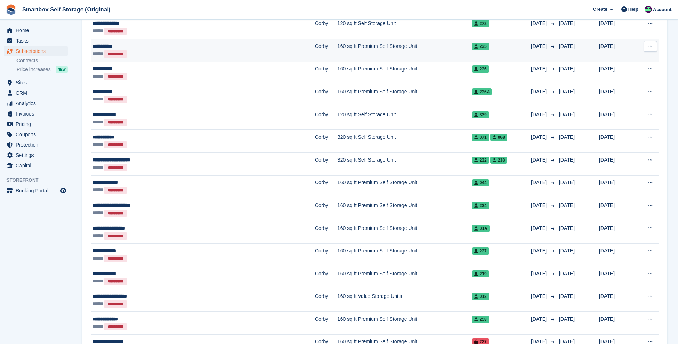
scroll to position [1027, 0]
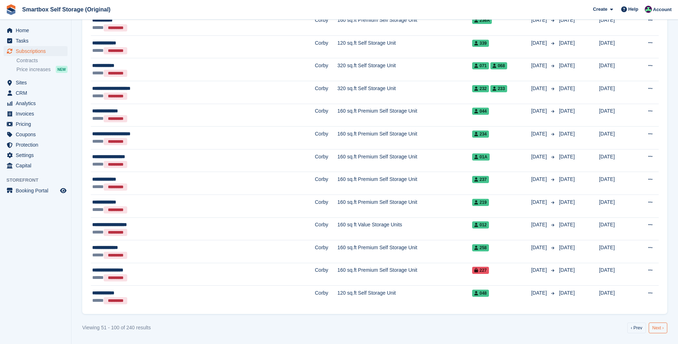
click at [663, 329] on link "Next ›" at bounding box center [658, 327] width 19 height 11
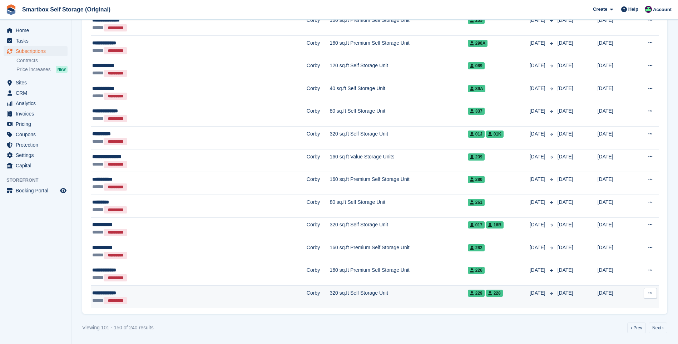
click at [330, 299] on td "320 sq.ft Self Storage Unit" at bounding box center [399, 297] width 138 height 23
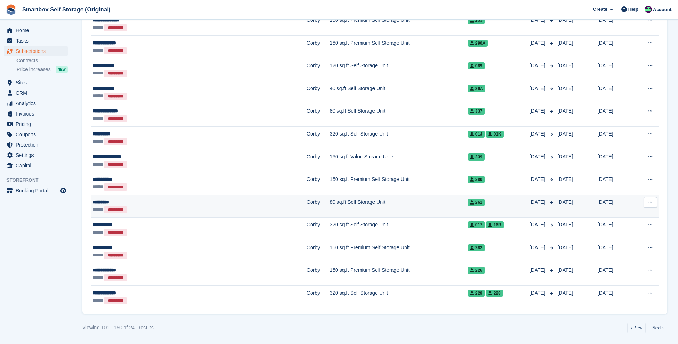
click at [164, 209] on div "***** *********" at bounding box center [153, 210] width 123 height 8
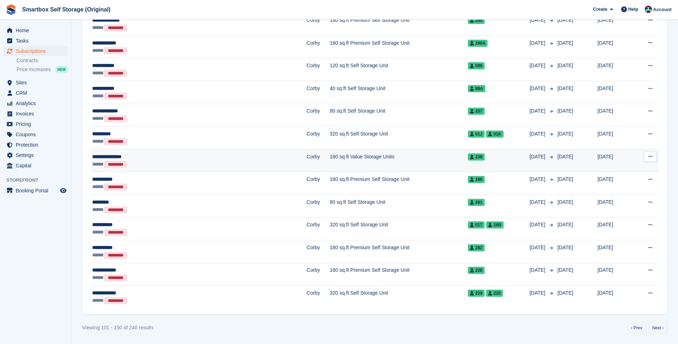
click at [307, 165] on td "Corby" at bounding box center [318, 160] width 23 height 23
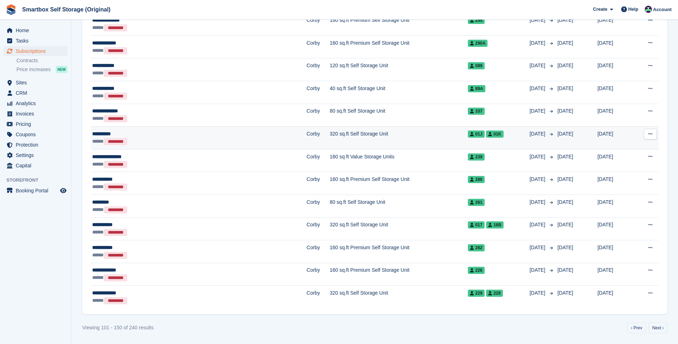
click at [330, 143] on td "320 sq.ft Self Storage Unit" at bounding box center [399, 138] width 138 height 23
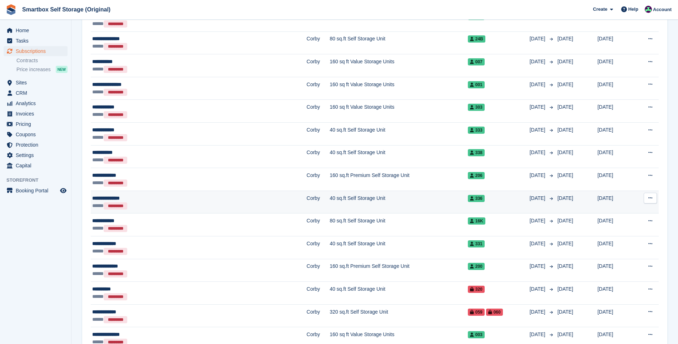
scroll to position [633, 0]
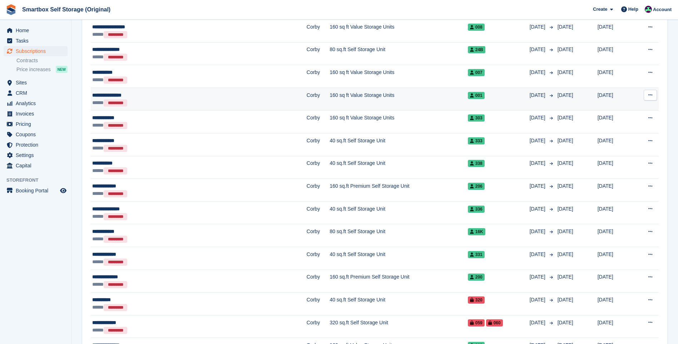
click at [194, 102] on div "***** *********" at bounding box center [153, 103] width 123 height 8
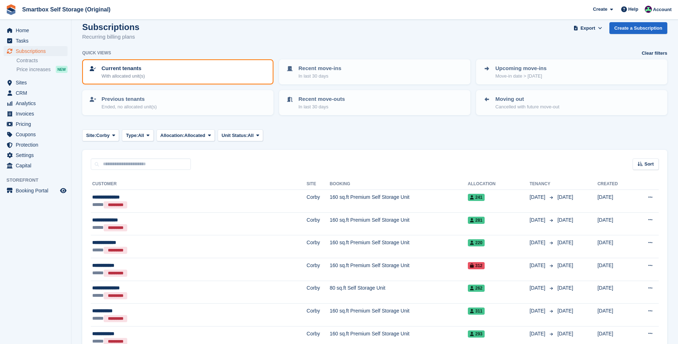
scroll to position [0, 0]
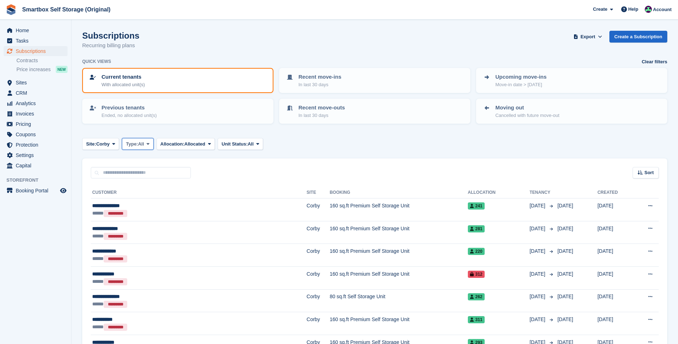
click at [133, 142] on span "Type:" at bounding box center [132, 143] width 12 height 7
click at [240, 141] on span "Unit Status:" at bounding box center [235, 143] width 26 height 7
click at [209, 146] on span at bounding box center [210, 144] width 6 height 6
click at [144, 144] on span "All" at bounding box center [141, 143] width 6 height 7
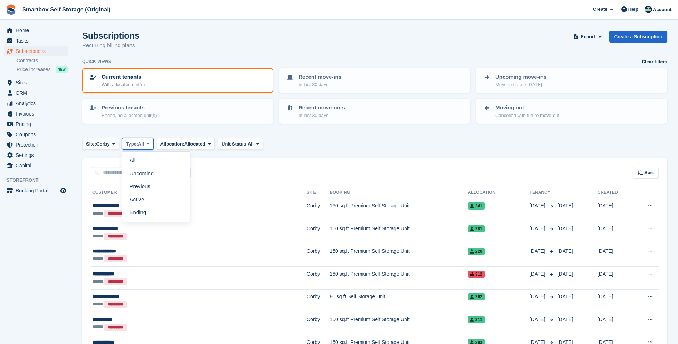
click at [144, 144] on span "All" at bounding box center [141, 143] width 6 height 7
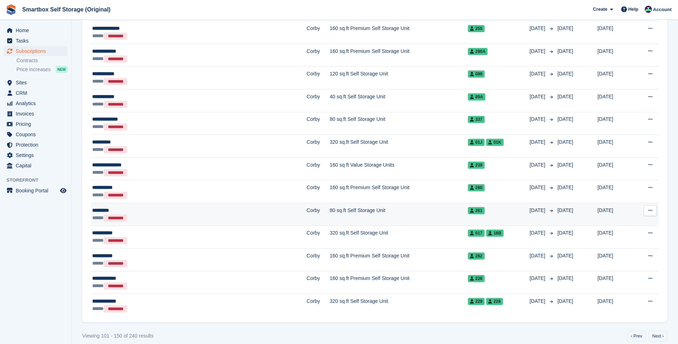
scroll to position [1027, 0]
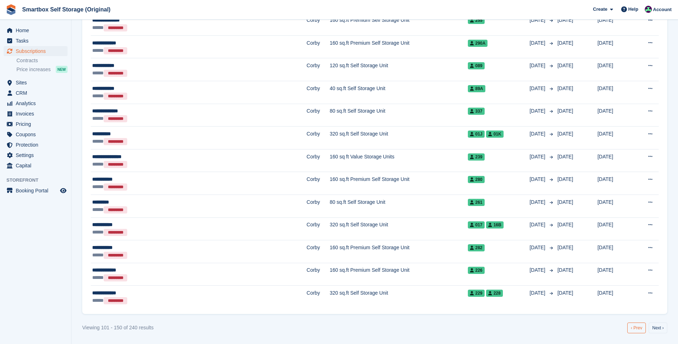
click at [637, 326] on link "‹ Prev" at bounding box center [636, 327] width 19 height 11
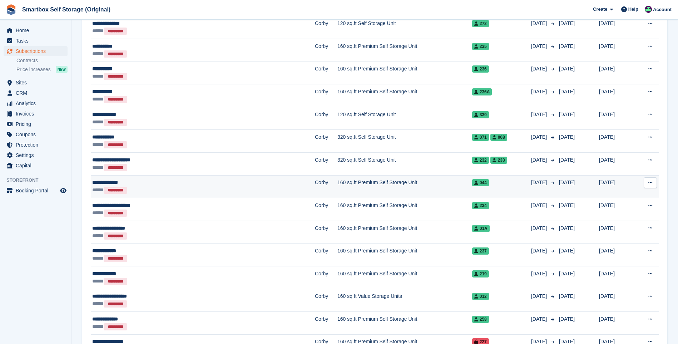
scroll to position [1027, 0]
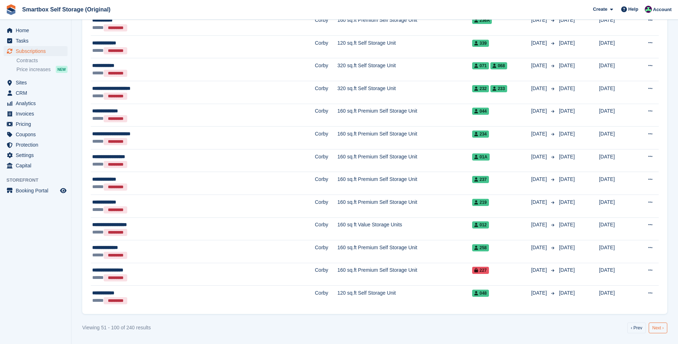
click at [661, 325] on link "Next ›" at bounding box center [658, 327] width 19 height 11
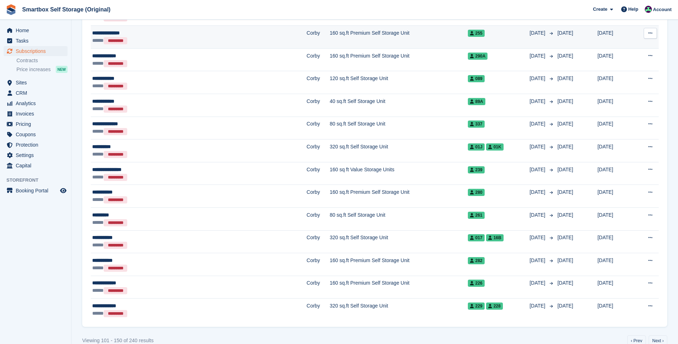
scroll to position [1027, 0]
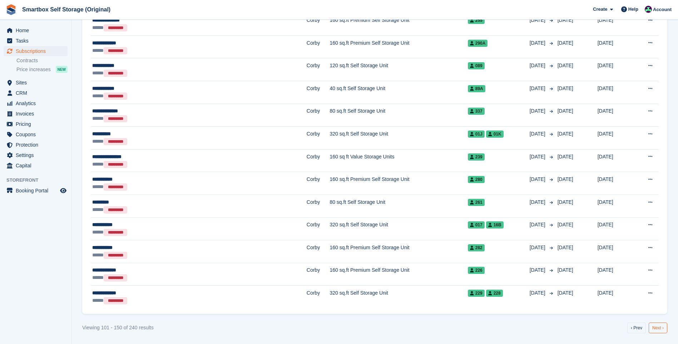
click at [663, 330] on link "Next ›" at bounding box center [658, 327] width 19 height 11
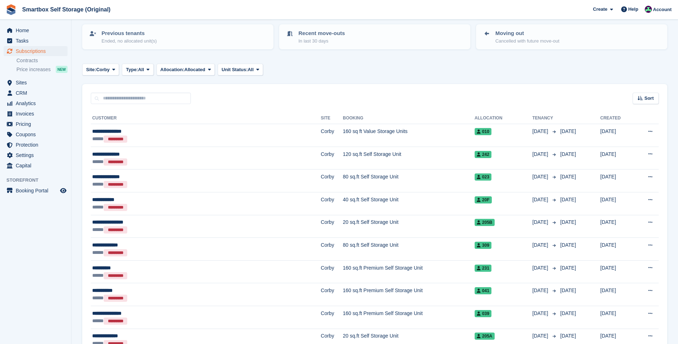
scroll to position [61, 0]
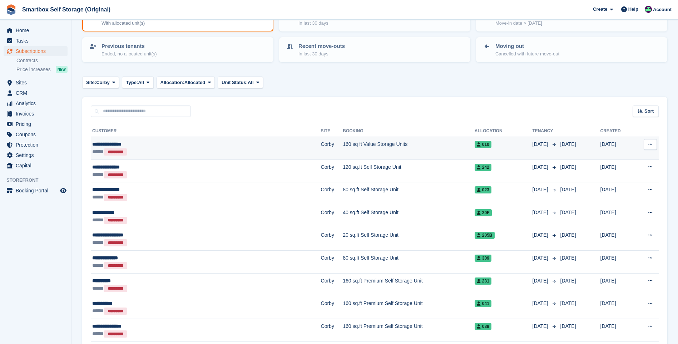
click at [343, 146] on td "160 sq ft Value Storage Units" at bounding box center [409, 148] width 132 height 23
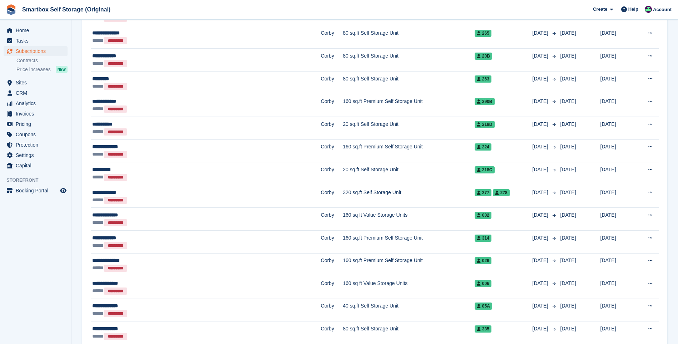
scroll to position [1027, 0]
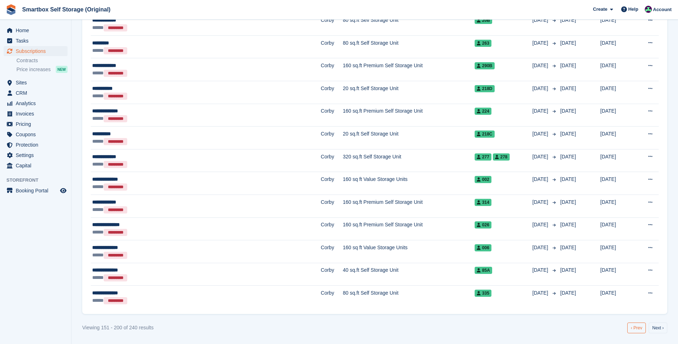
click at [637, 326] on link "‹ Prev" at bounding box center [636, 327] width 19 height 11
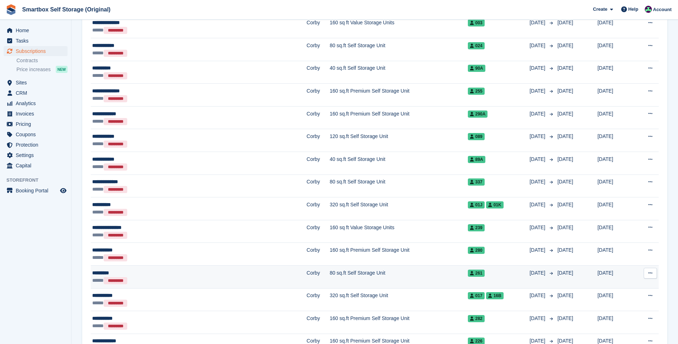
scroll to position [955, 0]
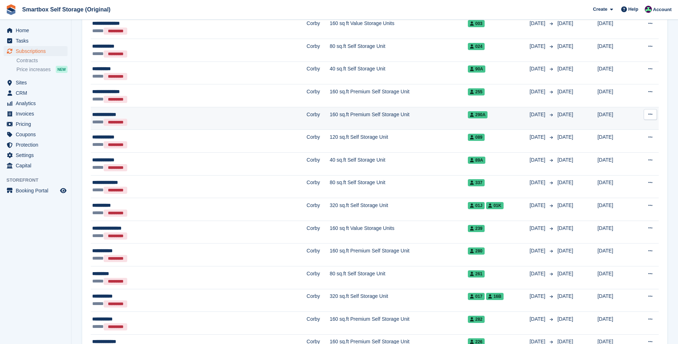
drag, startPoint x: 248, startPoint y: 125, endPoint x: 267, endPoint y: 125, distance: 19.7
click at [330, 125] on td "160 sq.ft Premium Self Storage Unit" at bounding box center [399, 118] width 138 height 23
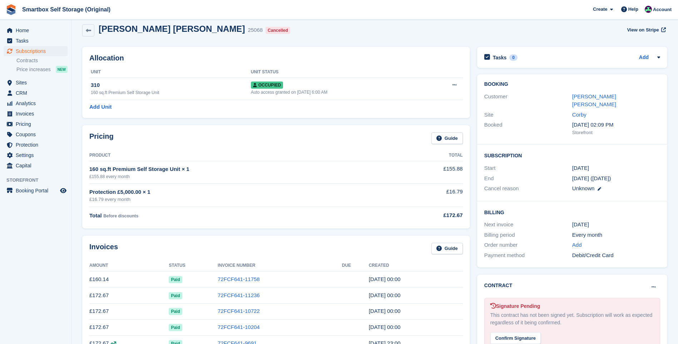
scroll to position [143, 0]
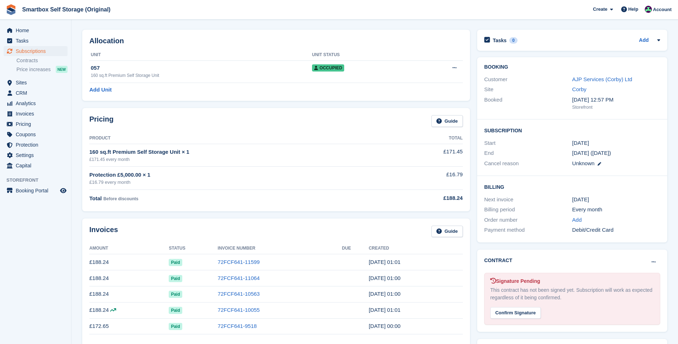
scroll to position [36, 0]
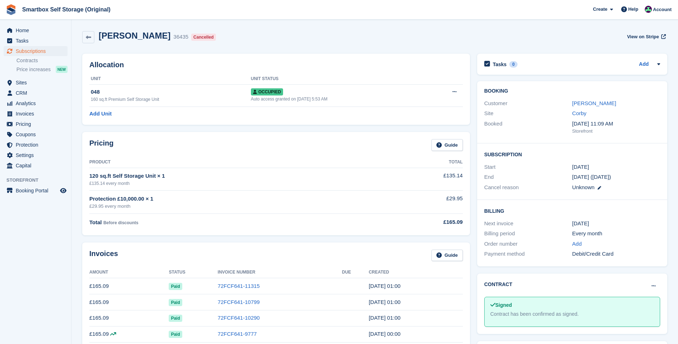
scroll to position [71, 0]
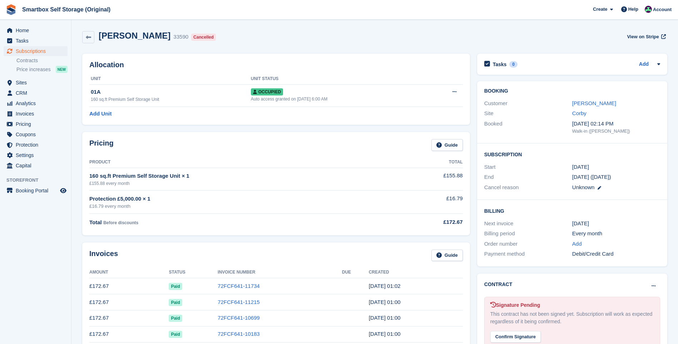
scroll to position [107, 0]
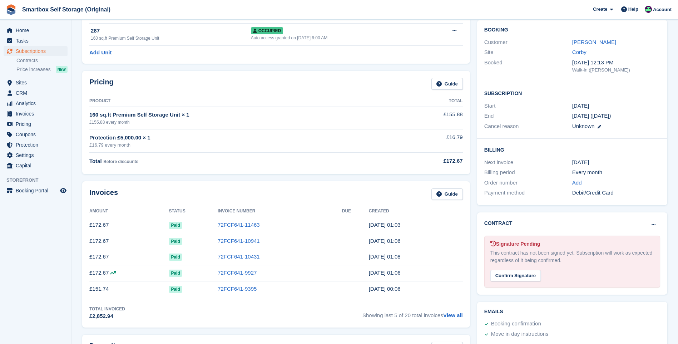
scroll to position [107, 0]
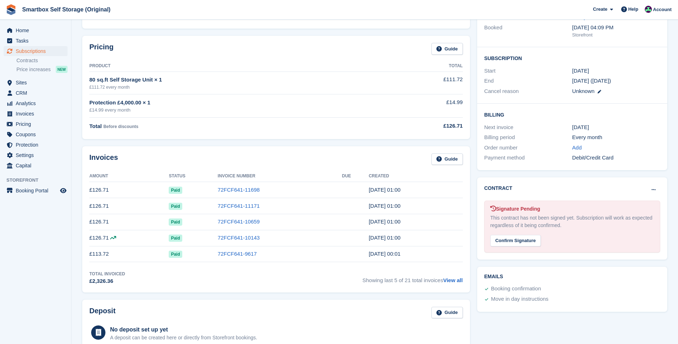
scroll to position [107, 0]
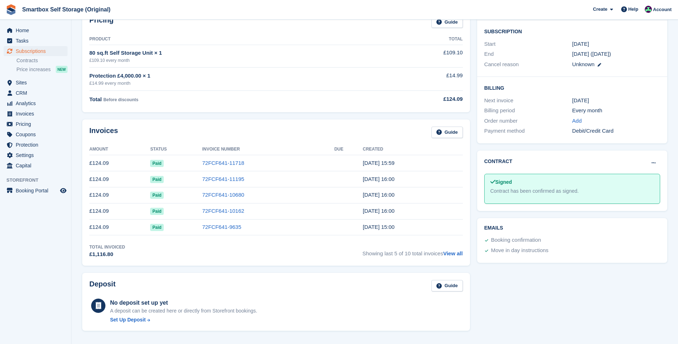
scroll to position [36, 0]
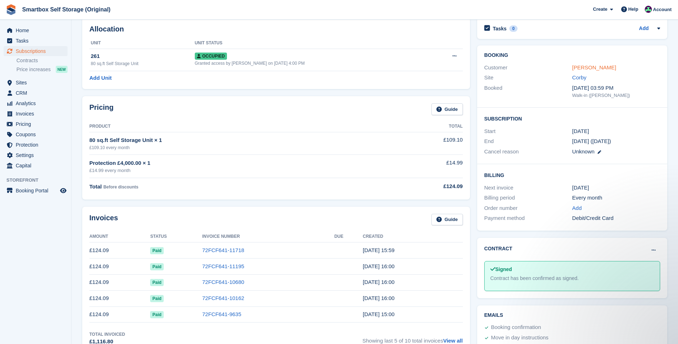
click at [586, 69] on link "[PERSON_NAME]" at bounding box center [594, 67] width 44 height 6
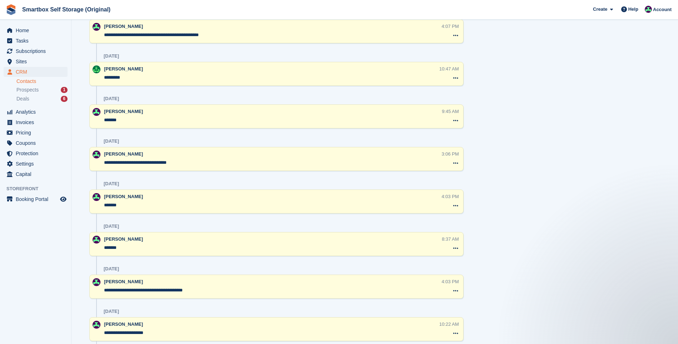
scroll to position [872, 0]
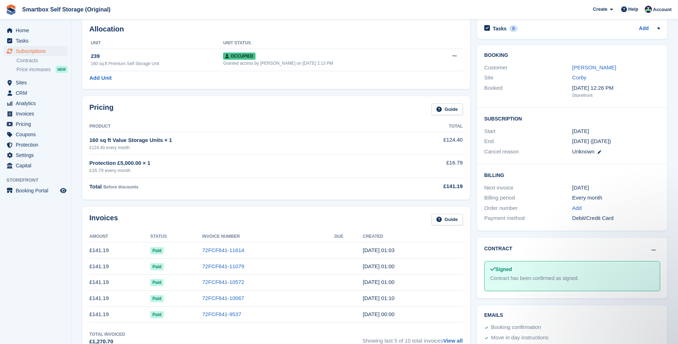
scroll to position [107, 0]
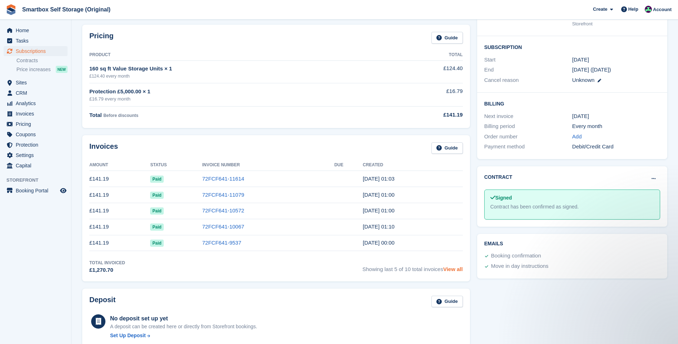
click at [457, 272] on link "View all" at bounding box center [453, 269] width 20 height 6
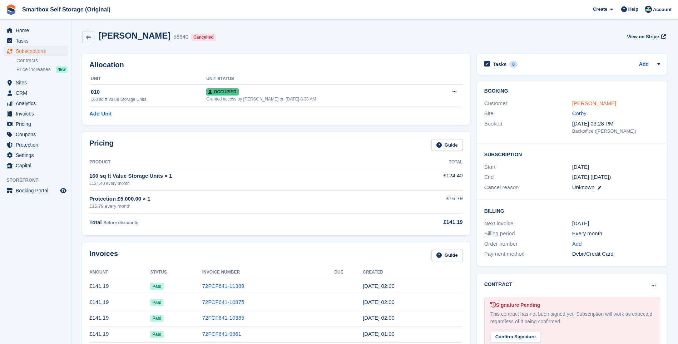
click at [600, 104] on link "[PERSON_NAME]" at bounding box center [594, 103] width 44 height 6
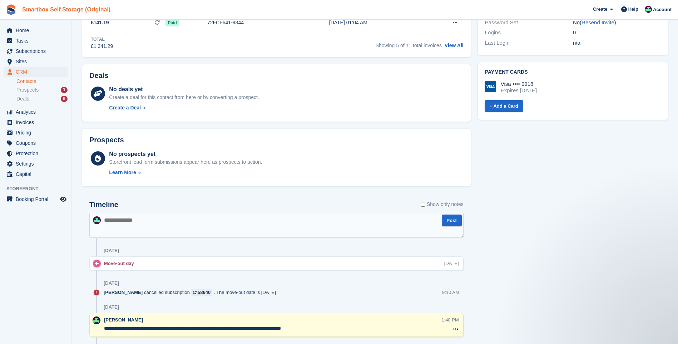
scroll to position [297, 0]
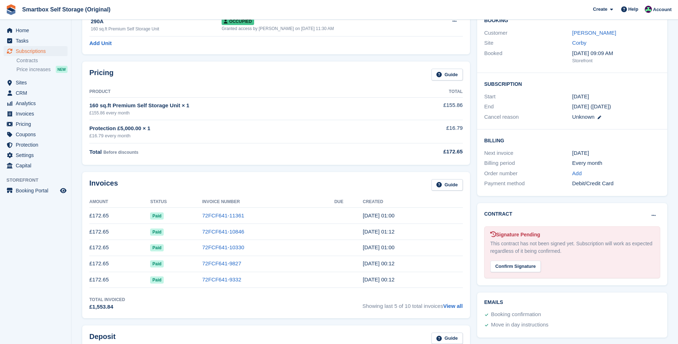
scroll to position [36, 0]
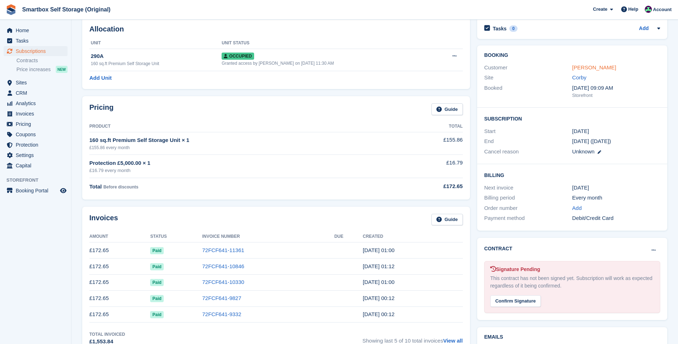
click at [584, 69] on link "[PERSON_NAME]" at bounding box center [594, 67] width 44 height 6
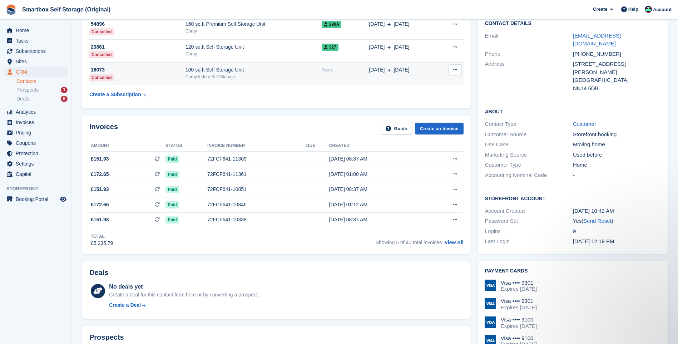
scroll to position [30, 0]
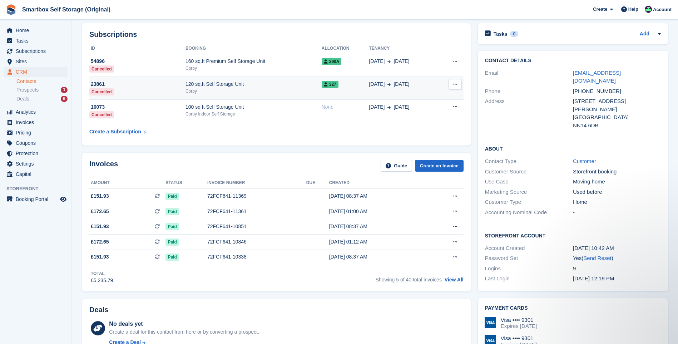
click at [223, 93] on div "Corby" at bounding box center [254, 91] width 136 height 6
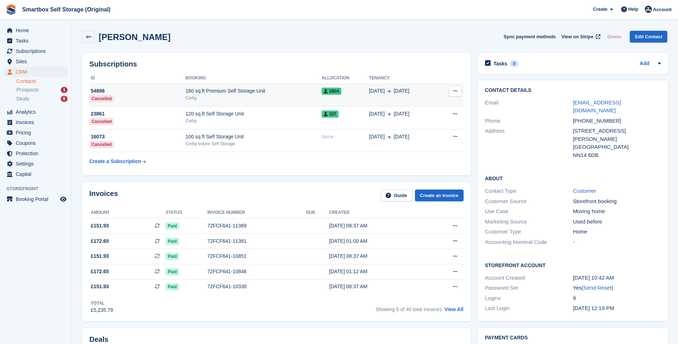
scroll to position [30, 0]
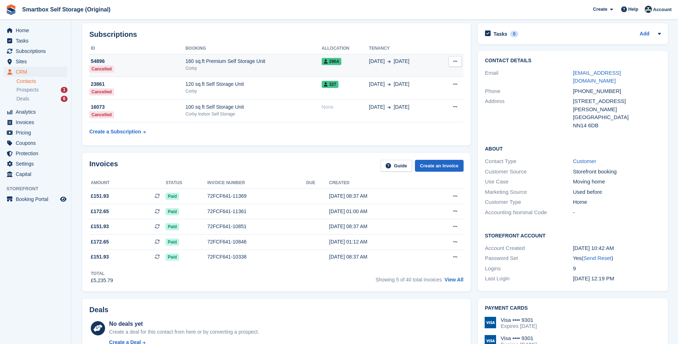
click at [245, 55] on td "160 sq.ft Premium Self Storage Unit Corby" at bounding box center [254, 65] width 136 height 23
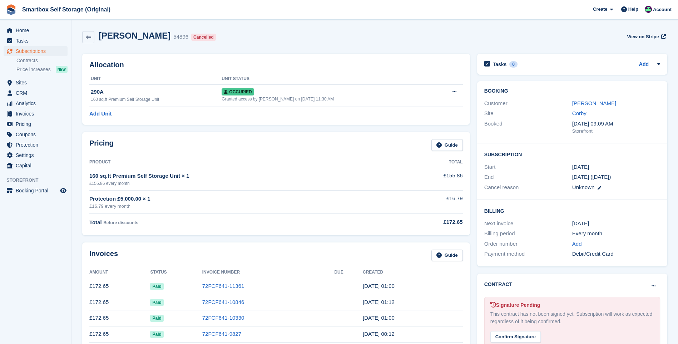
scroll to position [214, 0]
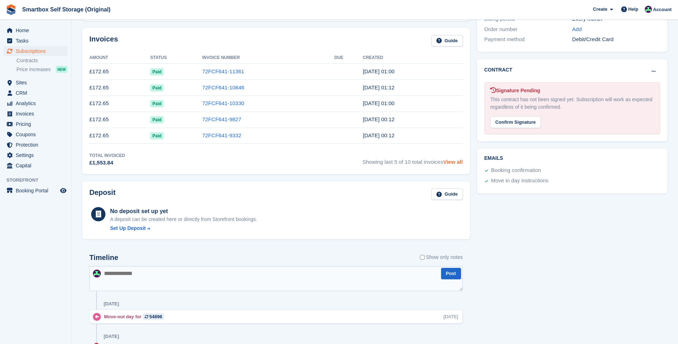
click at [449, 159] on link "View all" at bounding box center [453, 162] width 20 height 6
